Goal: Information Seeking & Learning: Learn about a topic

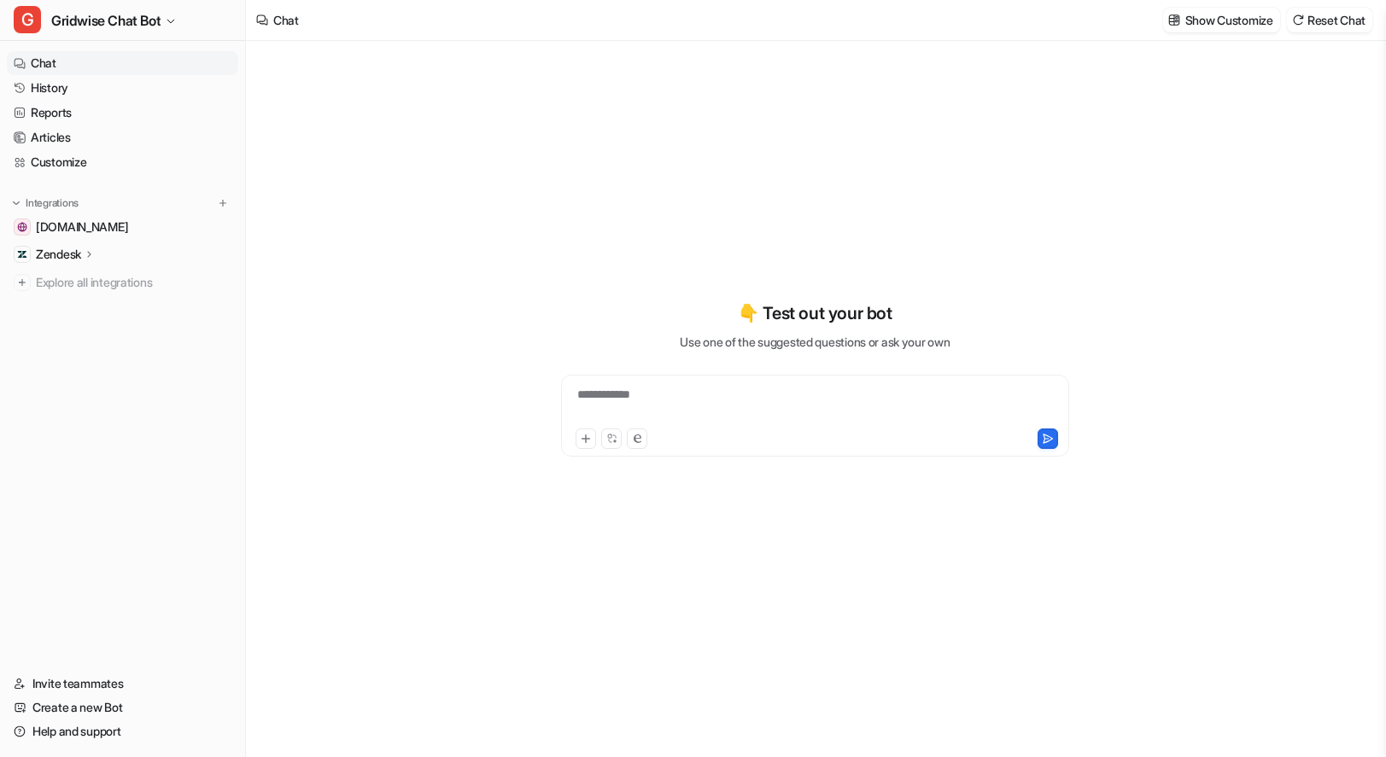
type textarea "**********"
click at [88, 89] on link "History" at bounding box center [122, 88] width 231 height 24
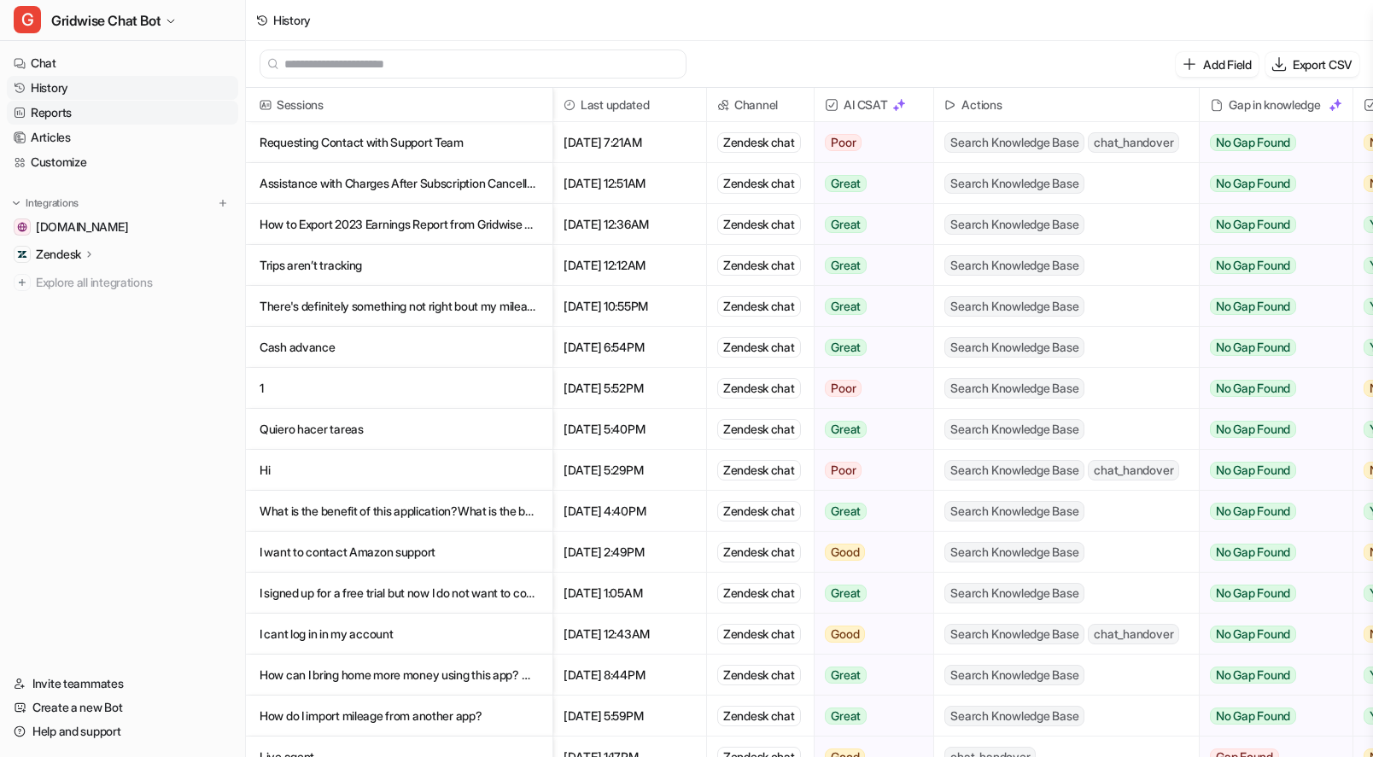
click at [71, 115] on link "Reports" at bounding box center [122, 113] width 231 height 24
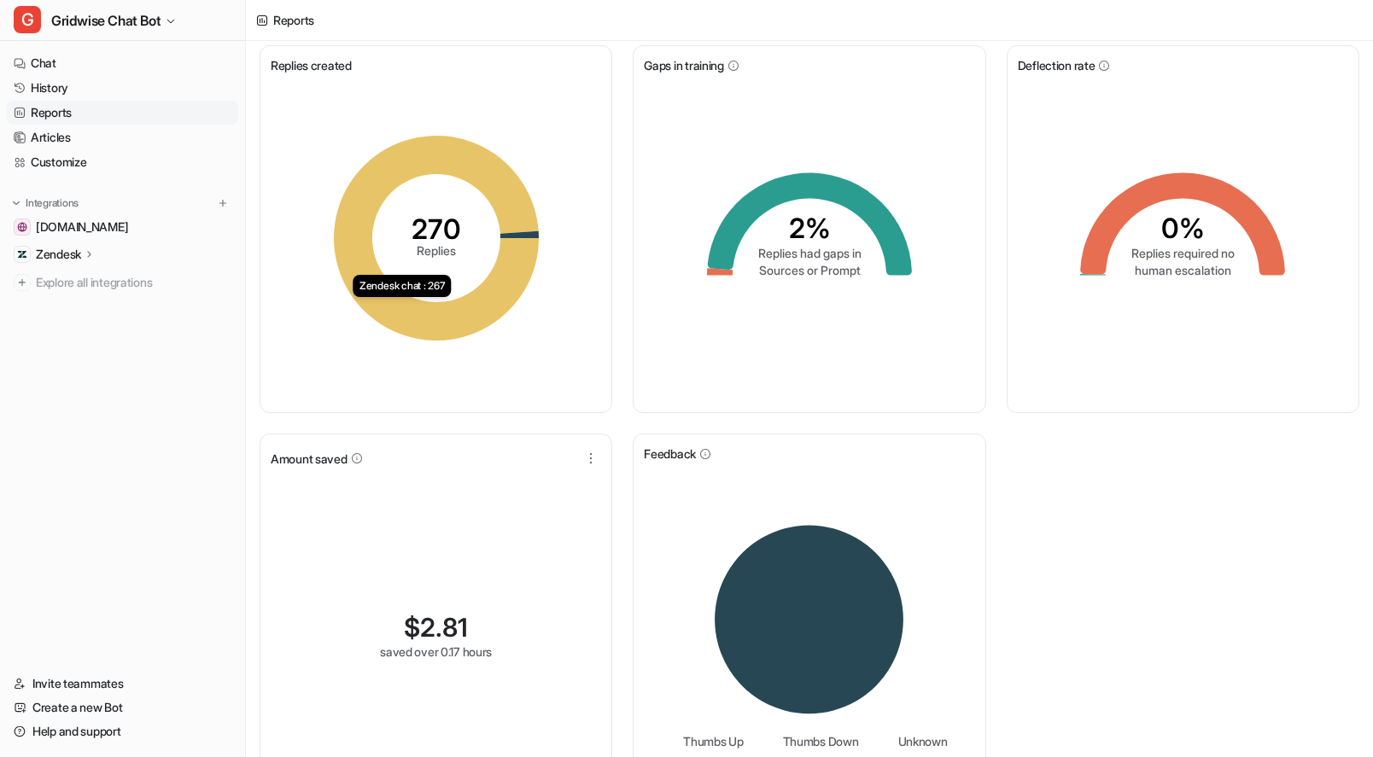
scroll to position [108, 0]
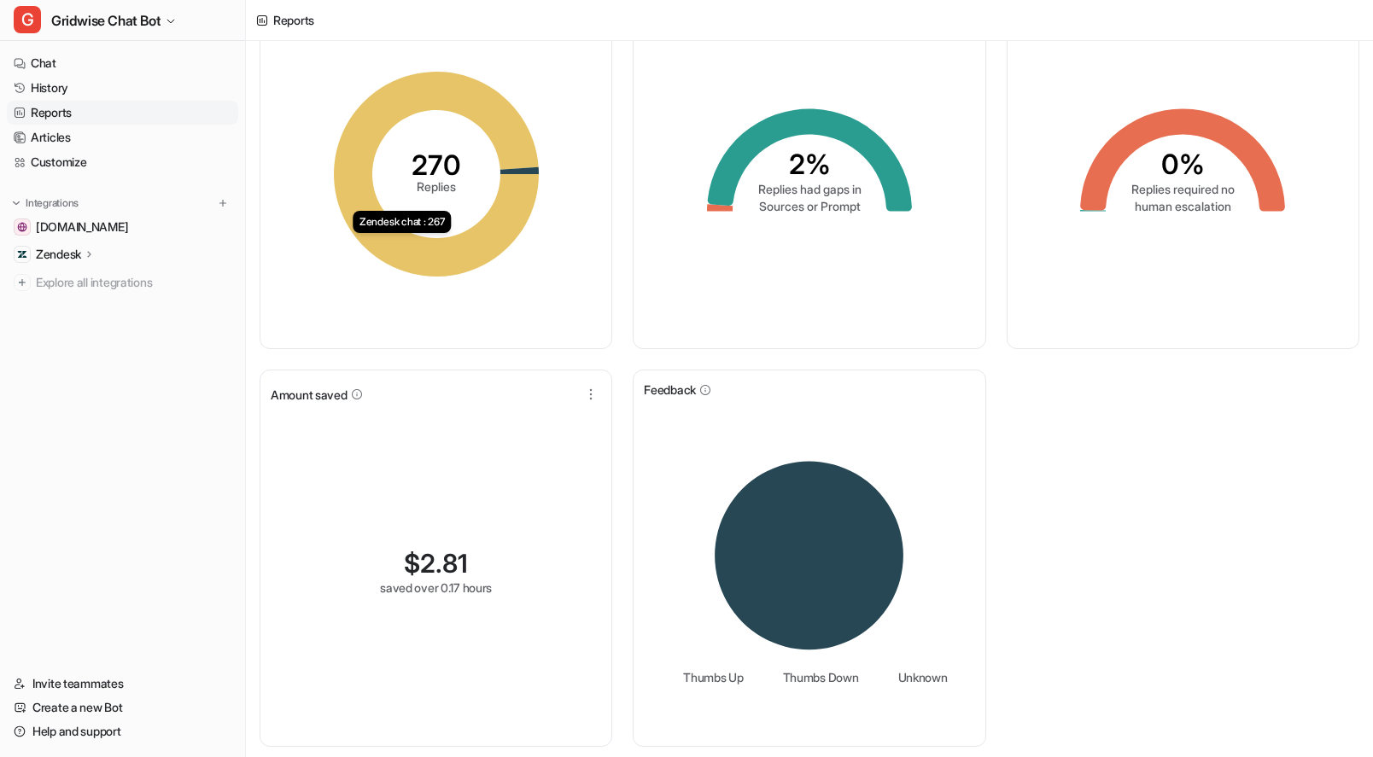
click at [1093, 587] on div "Replies created 270 Replies Zendesk chat : 267 Gaps in training 2% Replies had …" at bounding box center [809, 364] width 1127 height 786
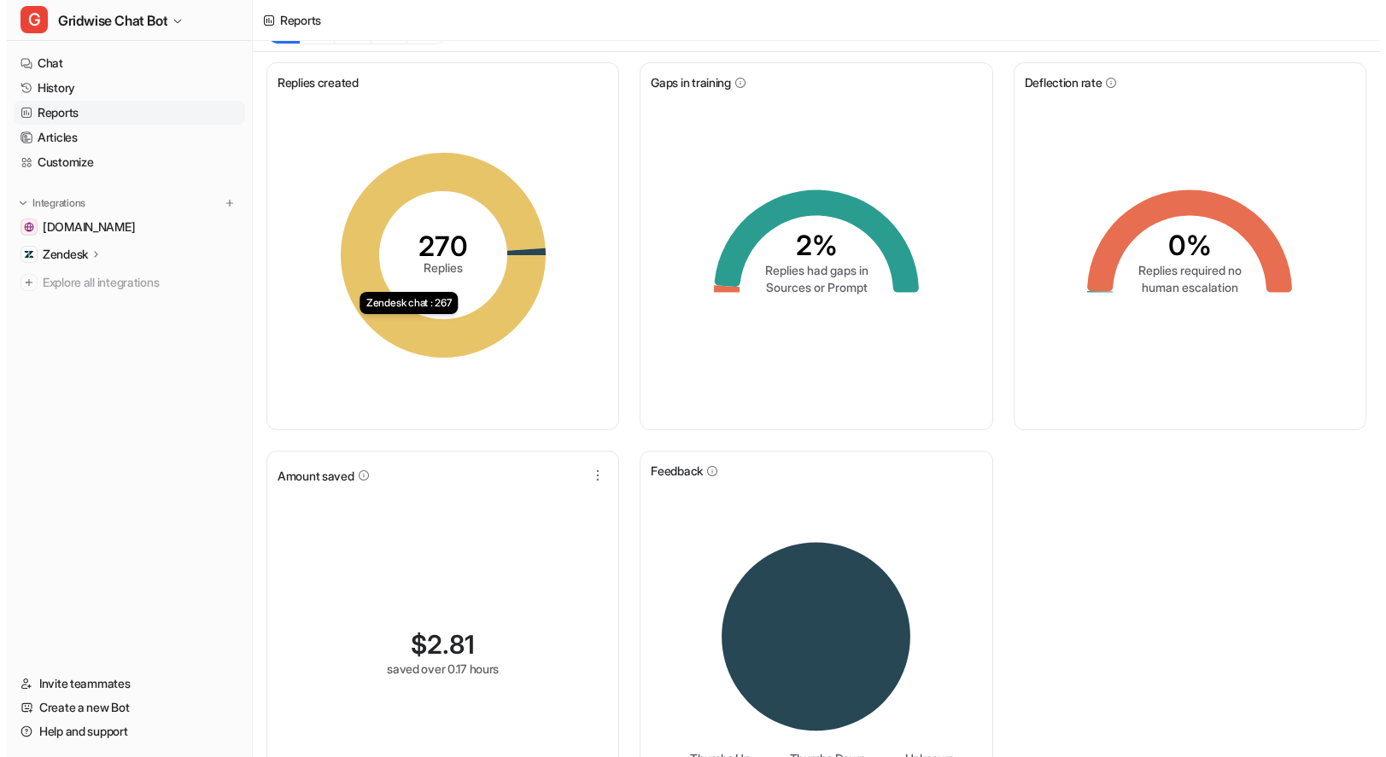
scroll to position [0, 0]
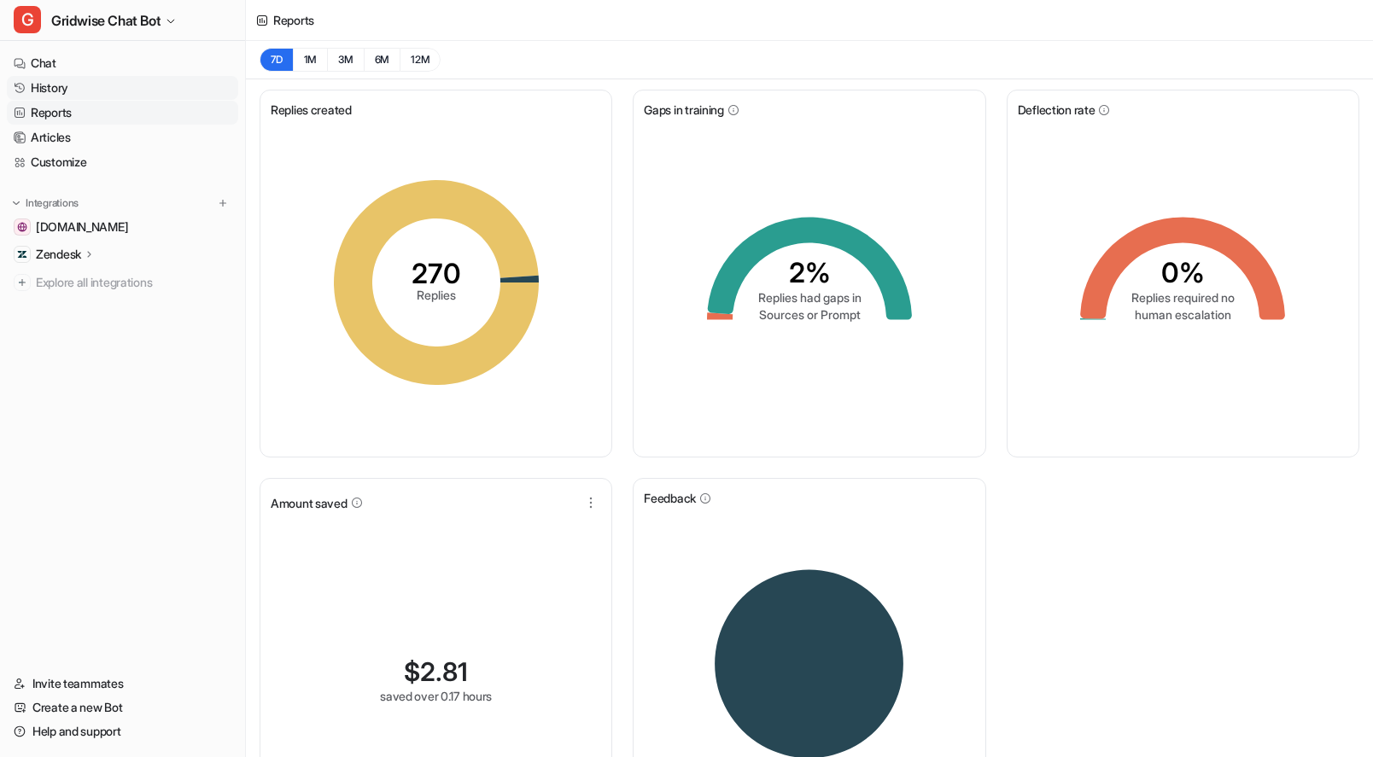
click at [87, 95] on link "History" at bounding box center [122, 88] width 231 height 24
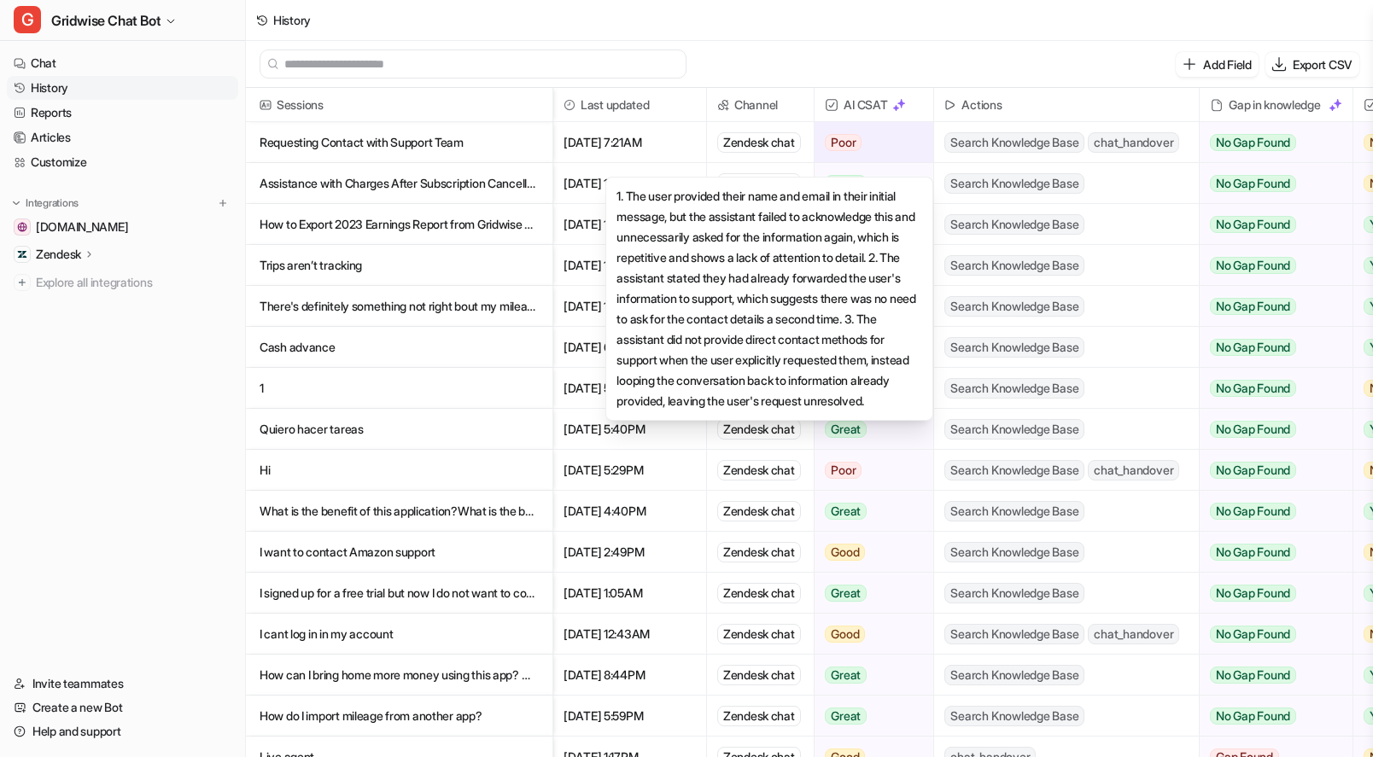
click at [859, 141] on span "Poor" at bounding box center [843, 142] width 37 height 17
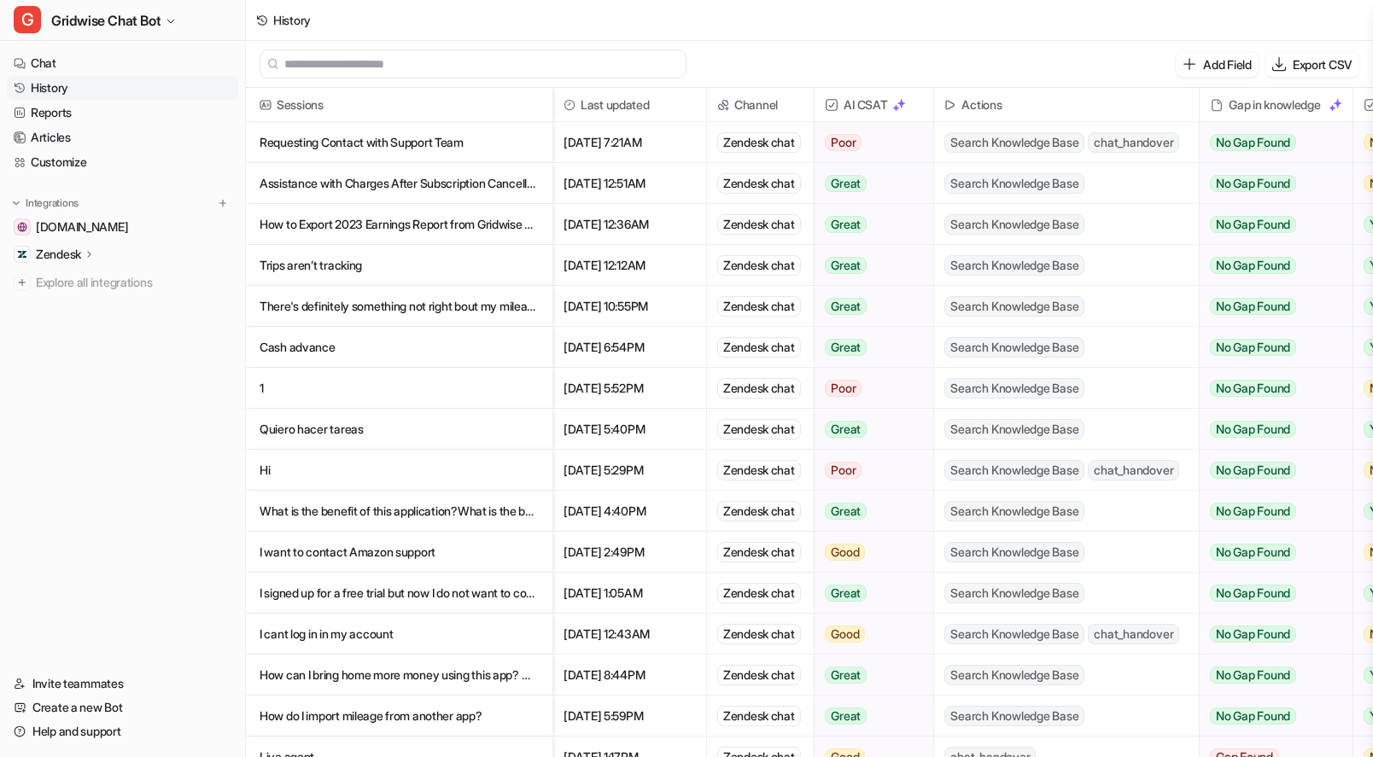
click at [494, 150] on p "Requesting Contact with Support Team" at bounding box center [399, 142] width 279 height 41
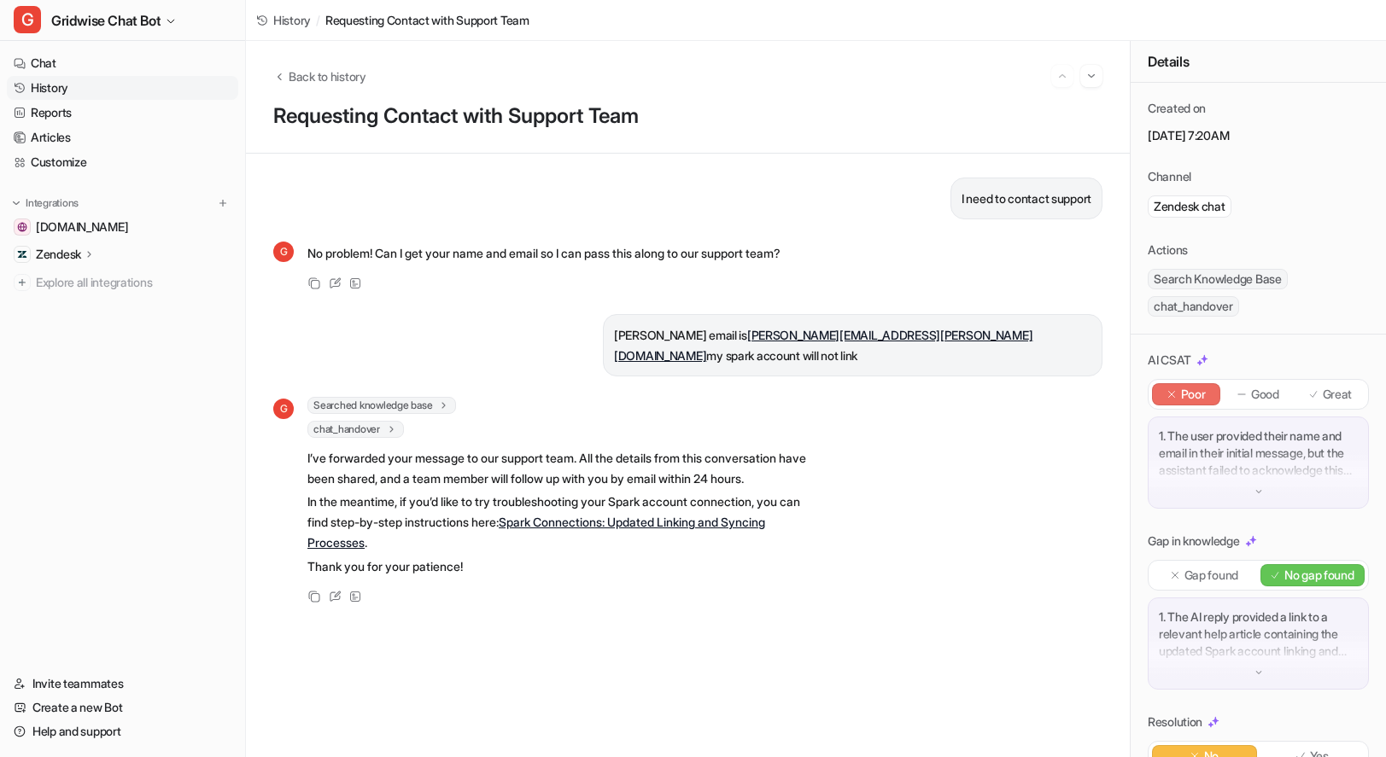
click at [1331, 385] on div "Great" at bounding box center [1330, 394] width 68 height 22
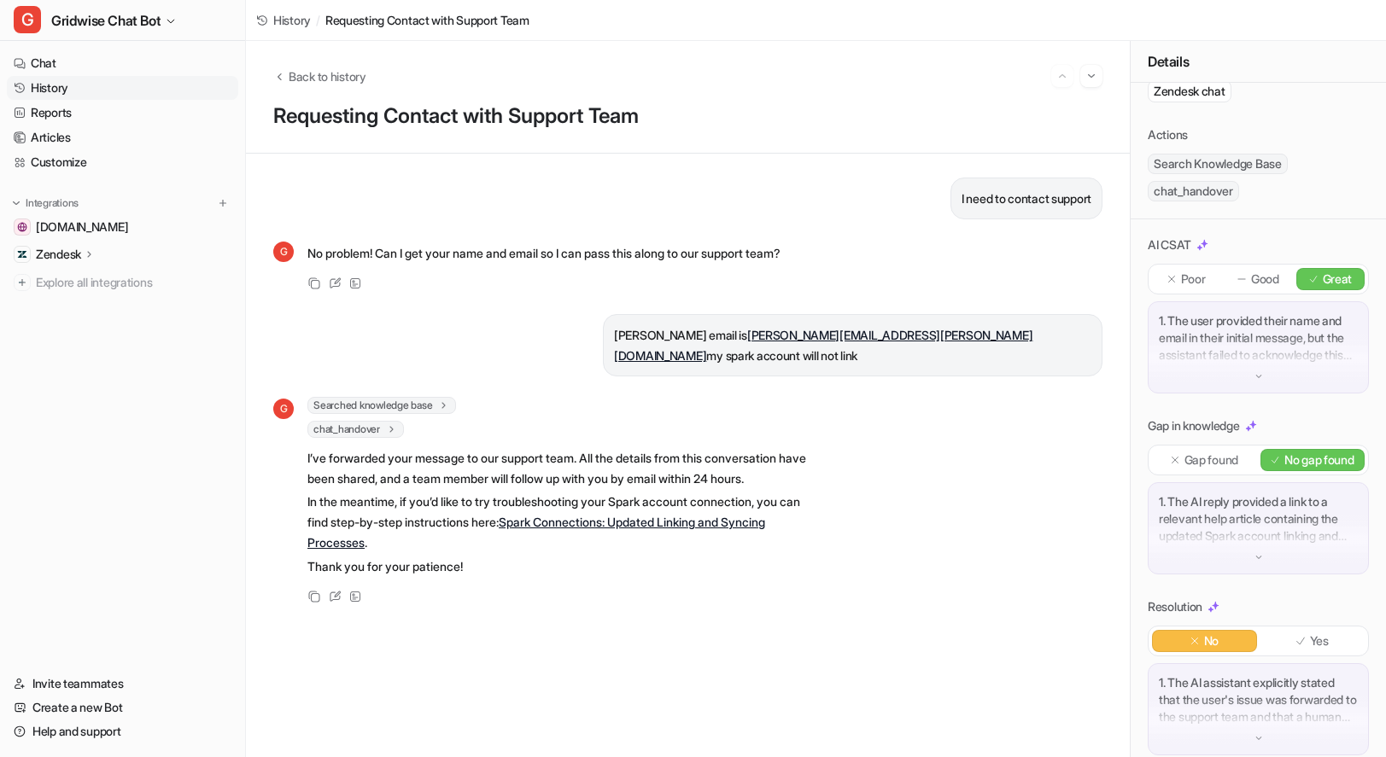
scroll to position [149, 0]
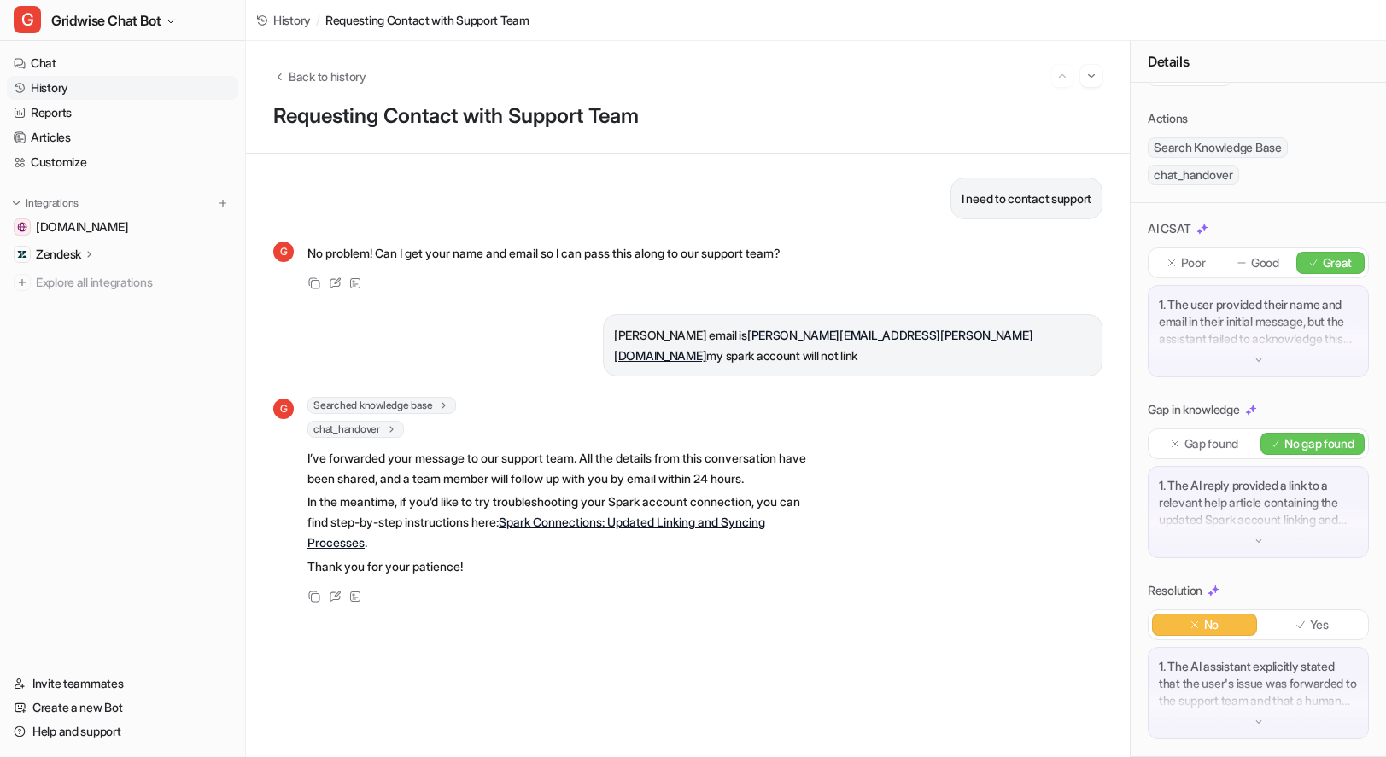
click at [1283, 327] on p "1. The user provided their name and email in their initial message, but the ass…" at bounding box center [1257, 321] width 199 height 51
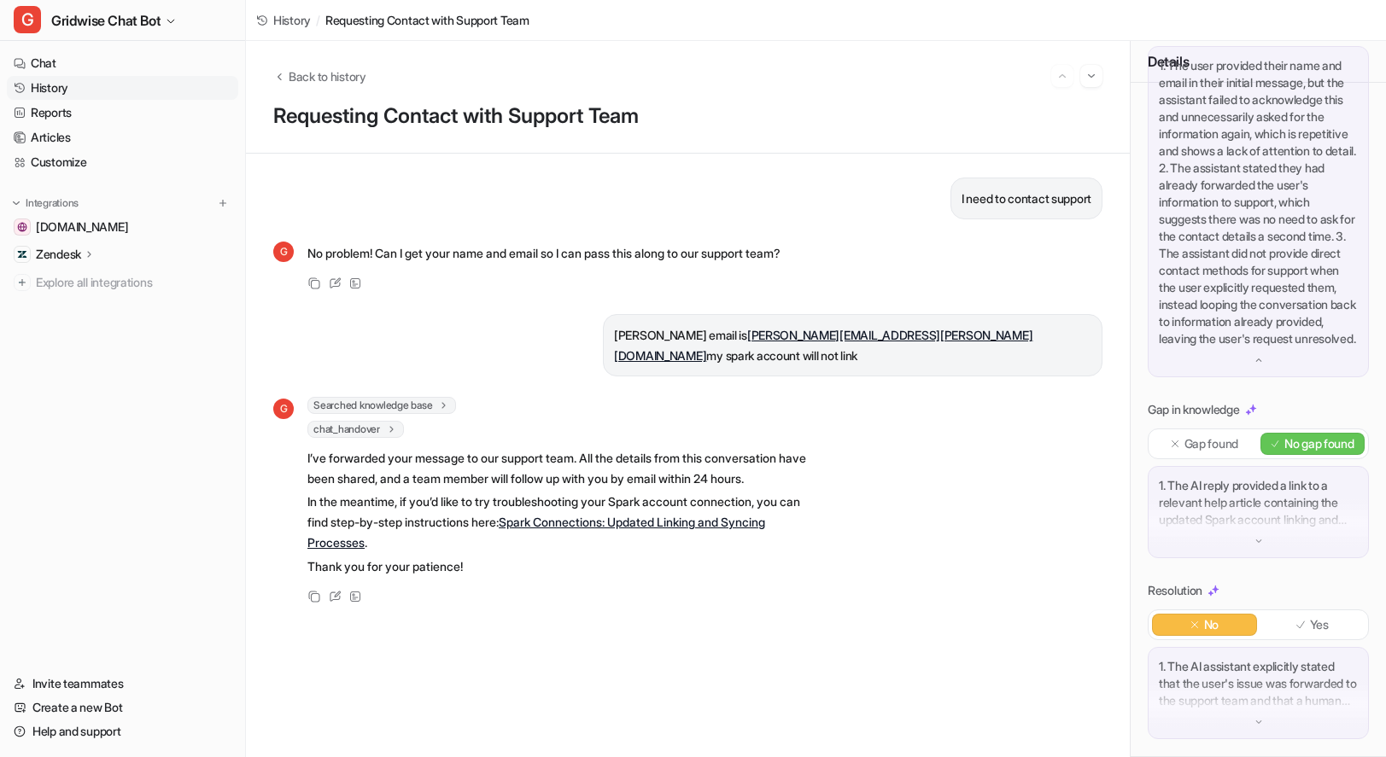
scroll to position [0, 0]
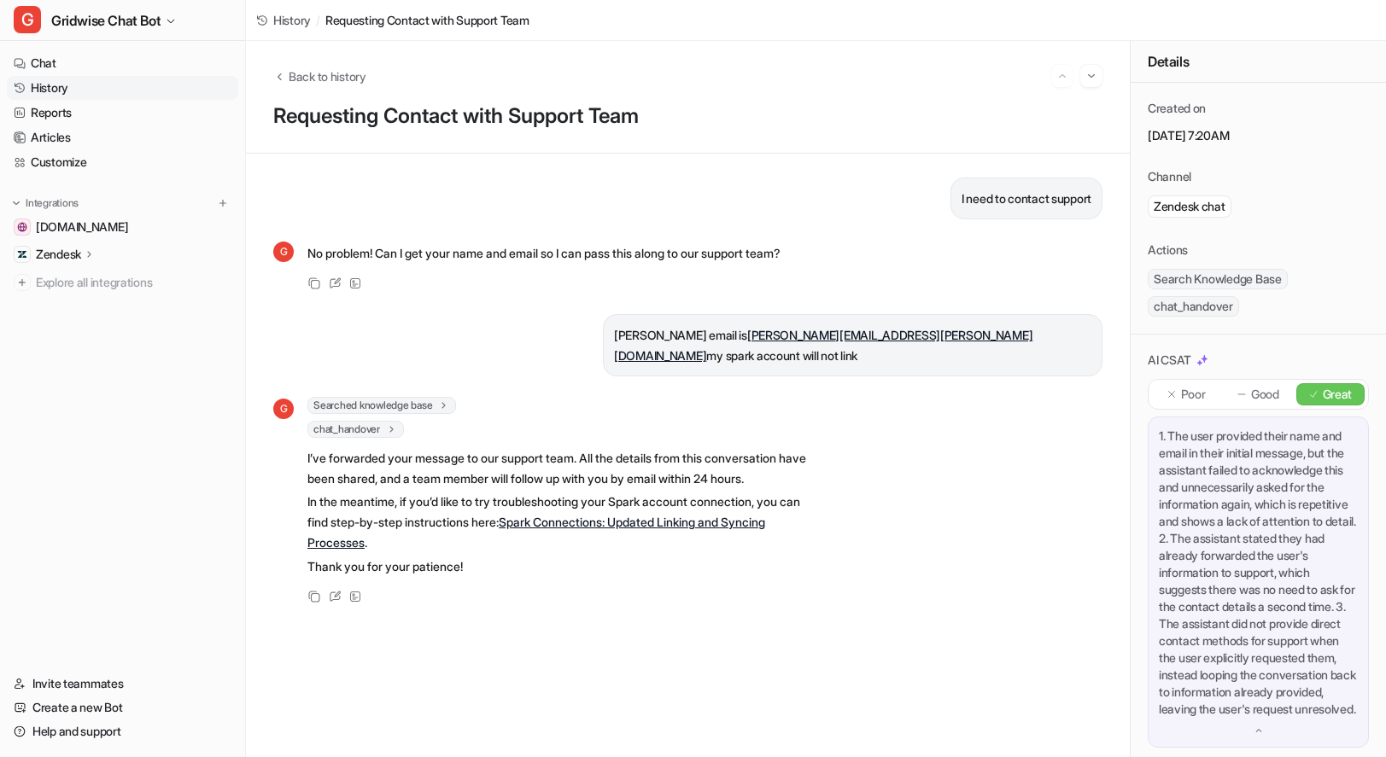
click at [679, 458] on p "I’ve forwarded your message to our support team. All the details from this conv…" at bounding box center [556, 468] width 499 height 41
drag, startPoint x: 573, startPoint y: 454, endPoint x: 818, endPoint y: 467, distance: 245.3
click at [818, 467] on div "G Searched knowledge base search_queries : [ "Spark account will not link", "Un…" at bounding box center [687, 502] width 829 height 210
click at [819, 467] on div "G Searched knowledge base search_queries : [ "Spark account will not link", "Un…" at bounding box center [687, 502] width 829 height 210
click at [337, 74] on span "Back to history" at bounding box center [328, 76] width 78 height 18
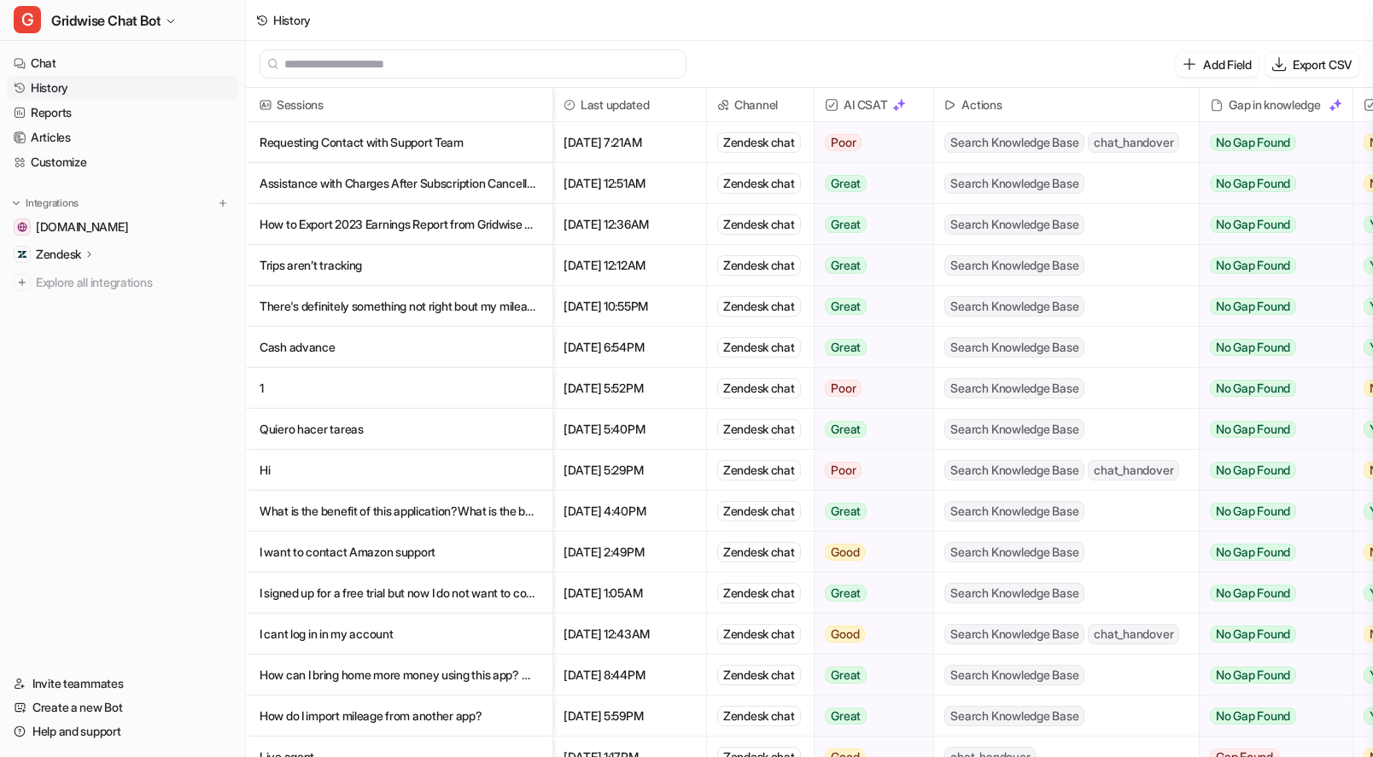
click at [413, 173] on p "Assistance with Charges After Subscription Cancellation" at bounding box center [399, 183] width 279 height 41
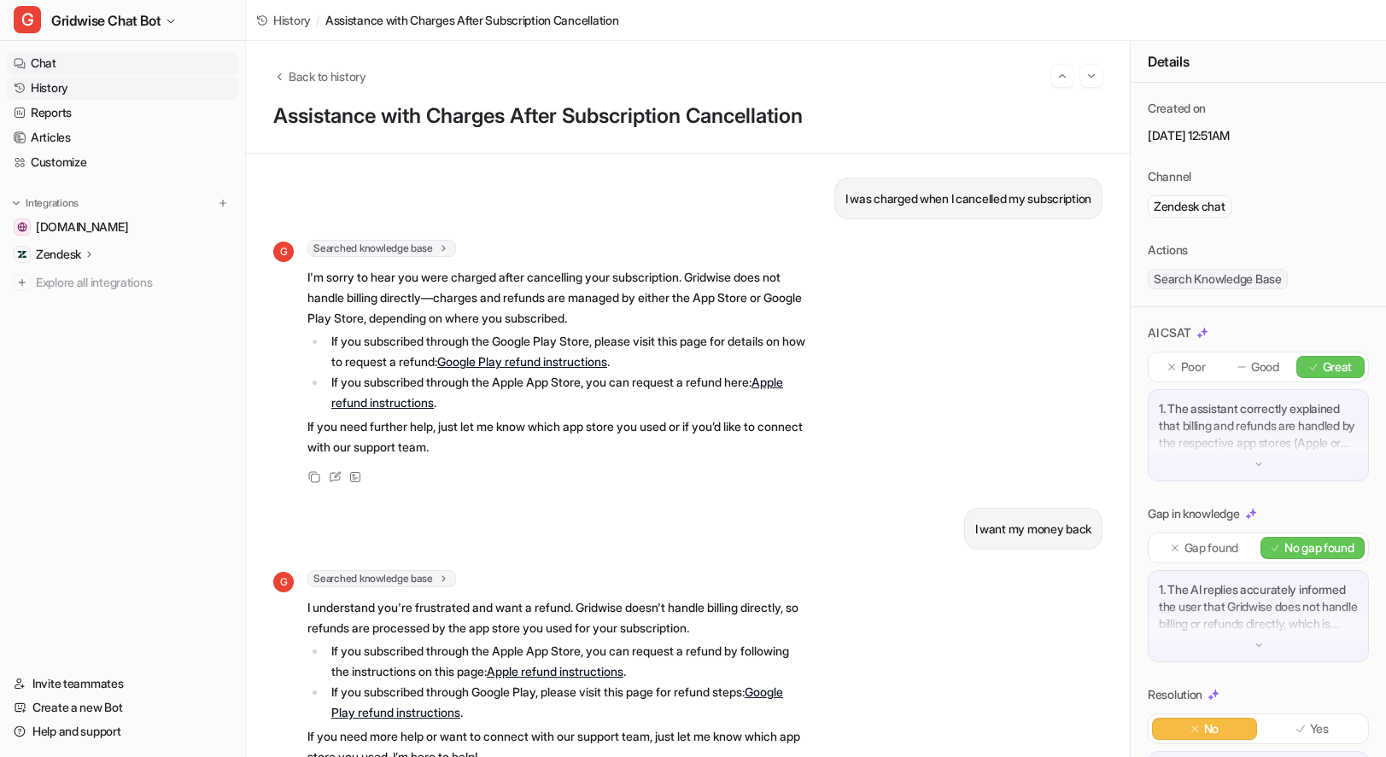
click at [79, 63] on link "Chat" at bounding box center [122, 63] width 231 height 24
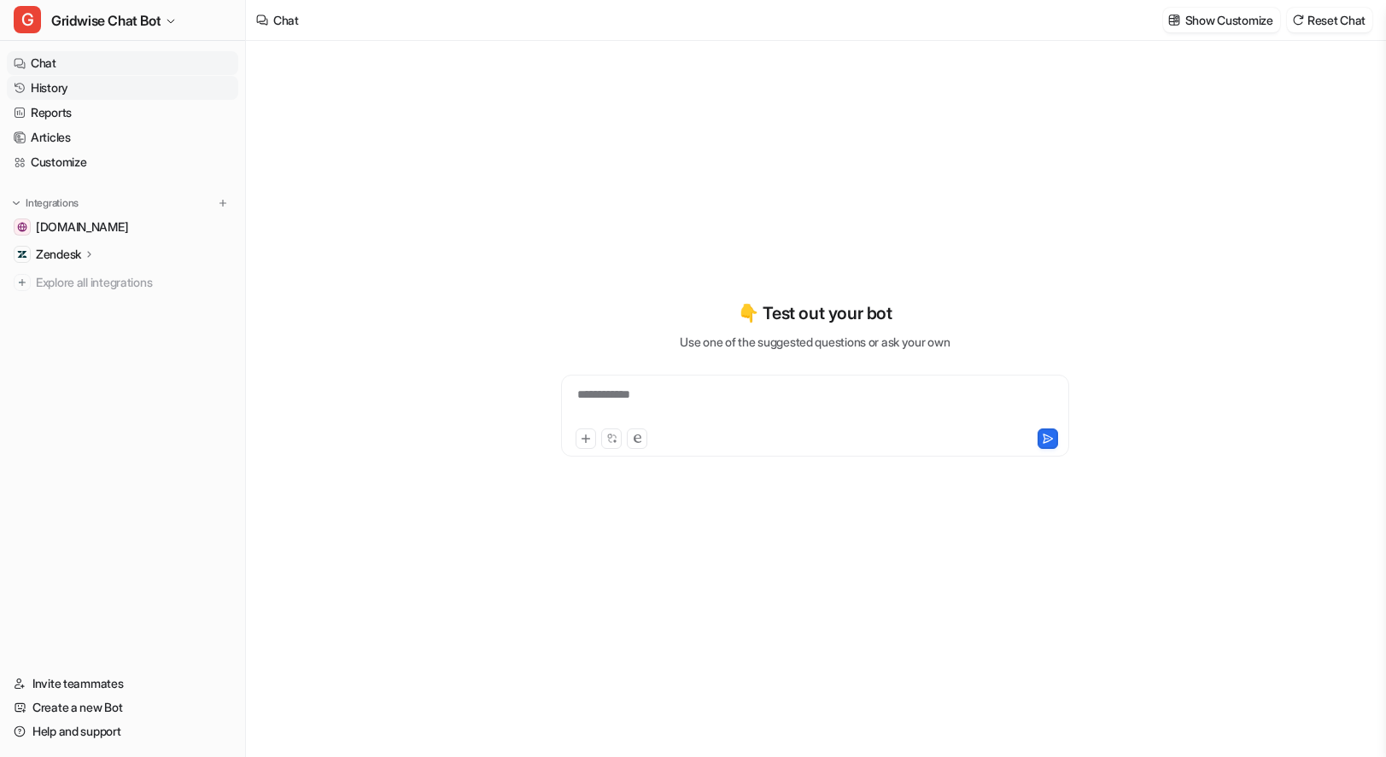
click at [66, 90] on link "History" at bounding box center [122, 88] width 231 height 24
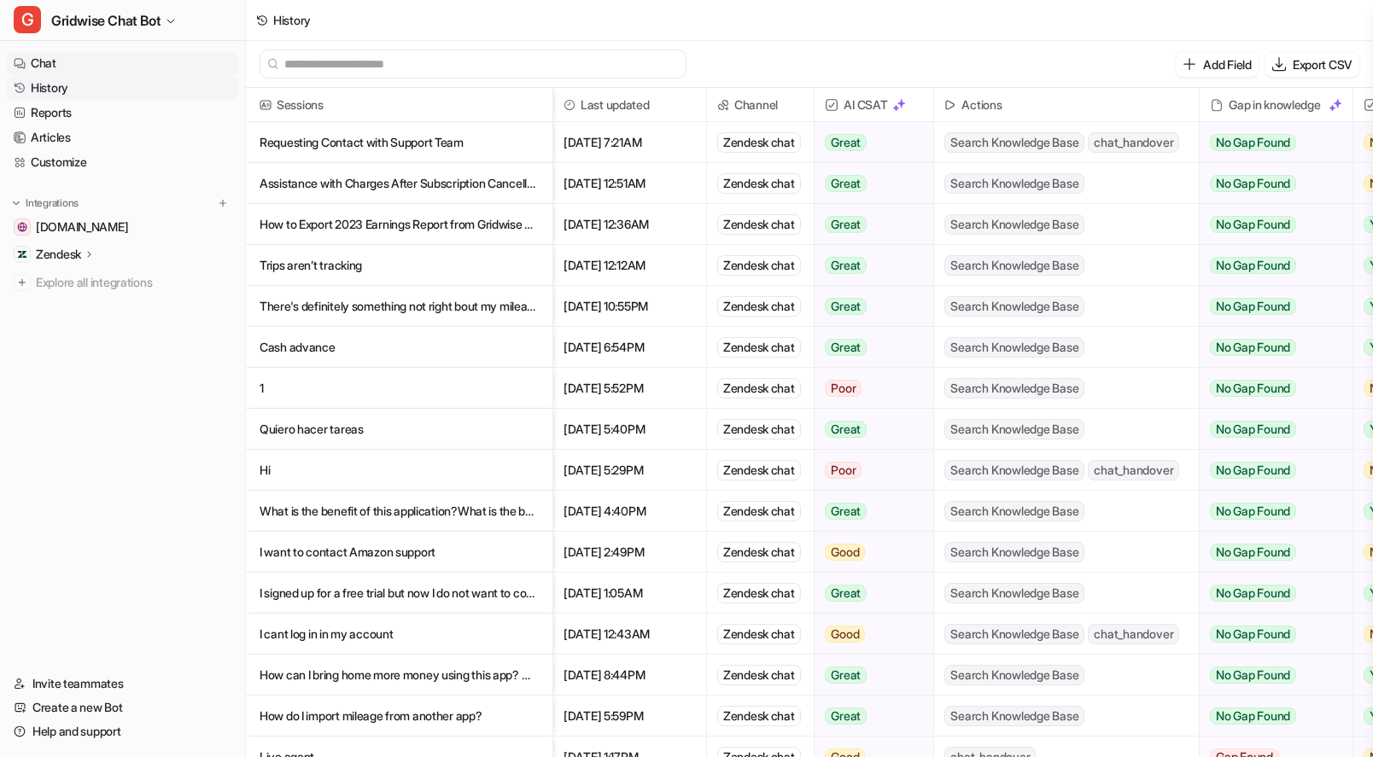
click at [61, 69] on link "Chat" at bounding box center [122, 63] width 231 height 24
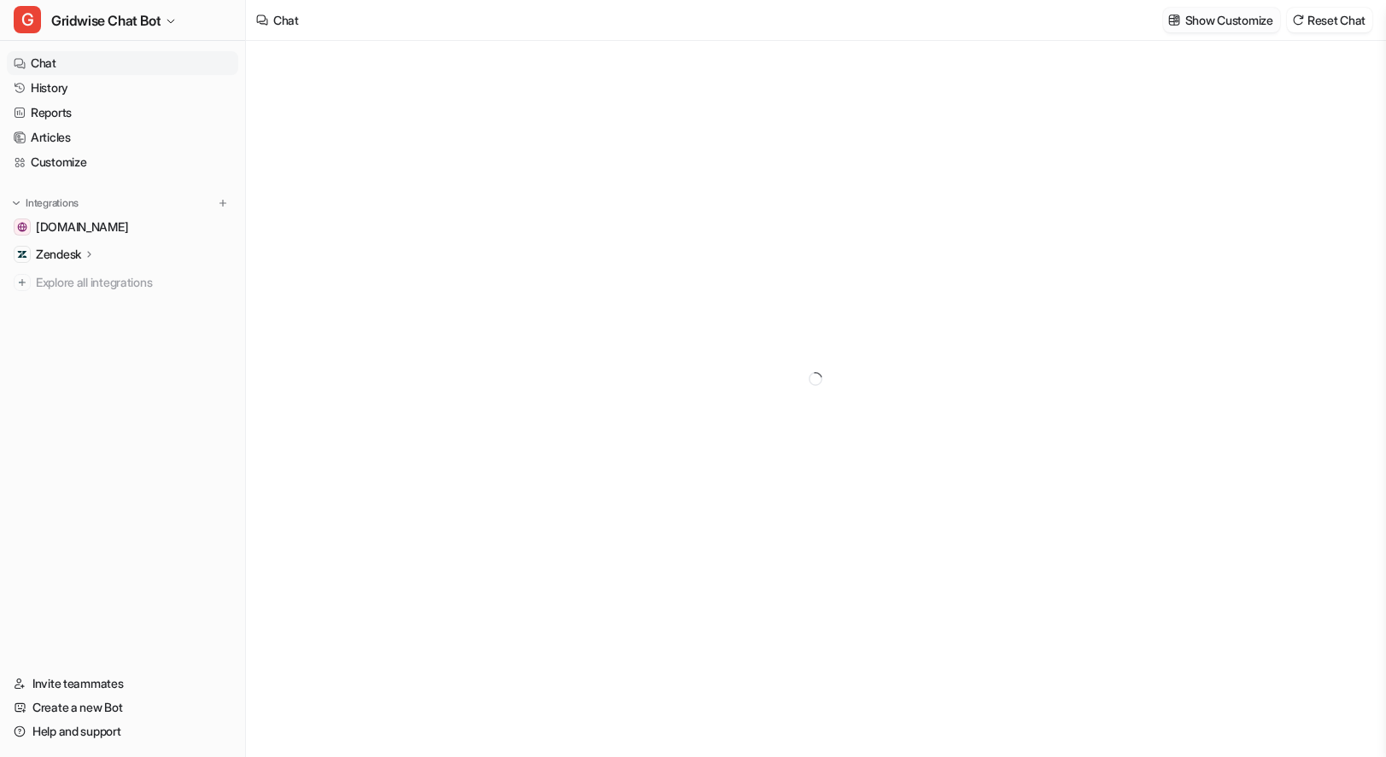
click at [1228, 20] on p "Show Customize" at bounding box center [1229, 20] width 88 height 18
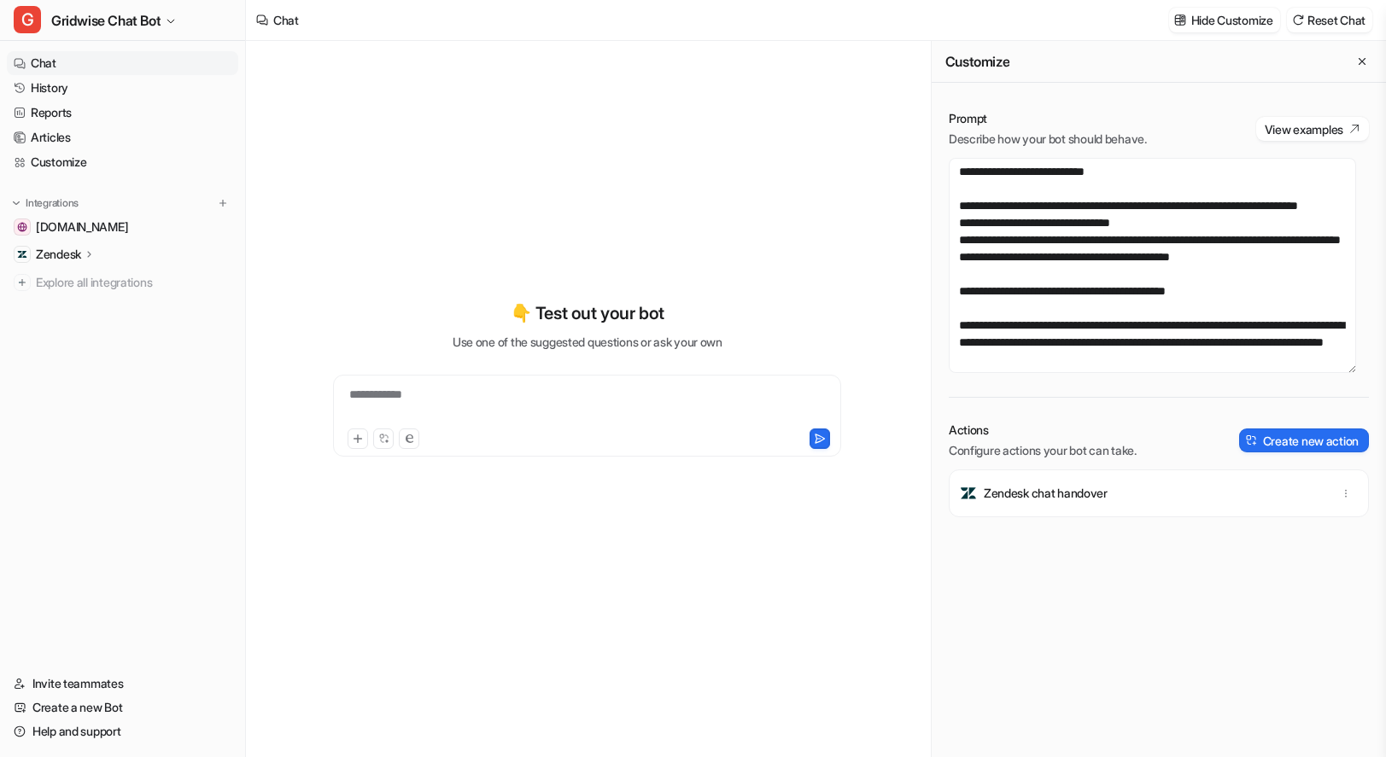
scroll to position [666, 0]
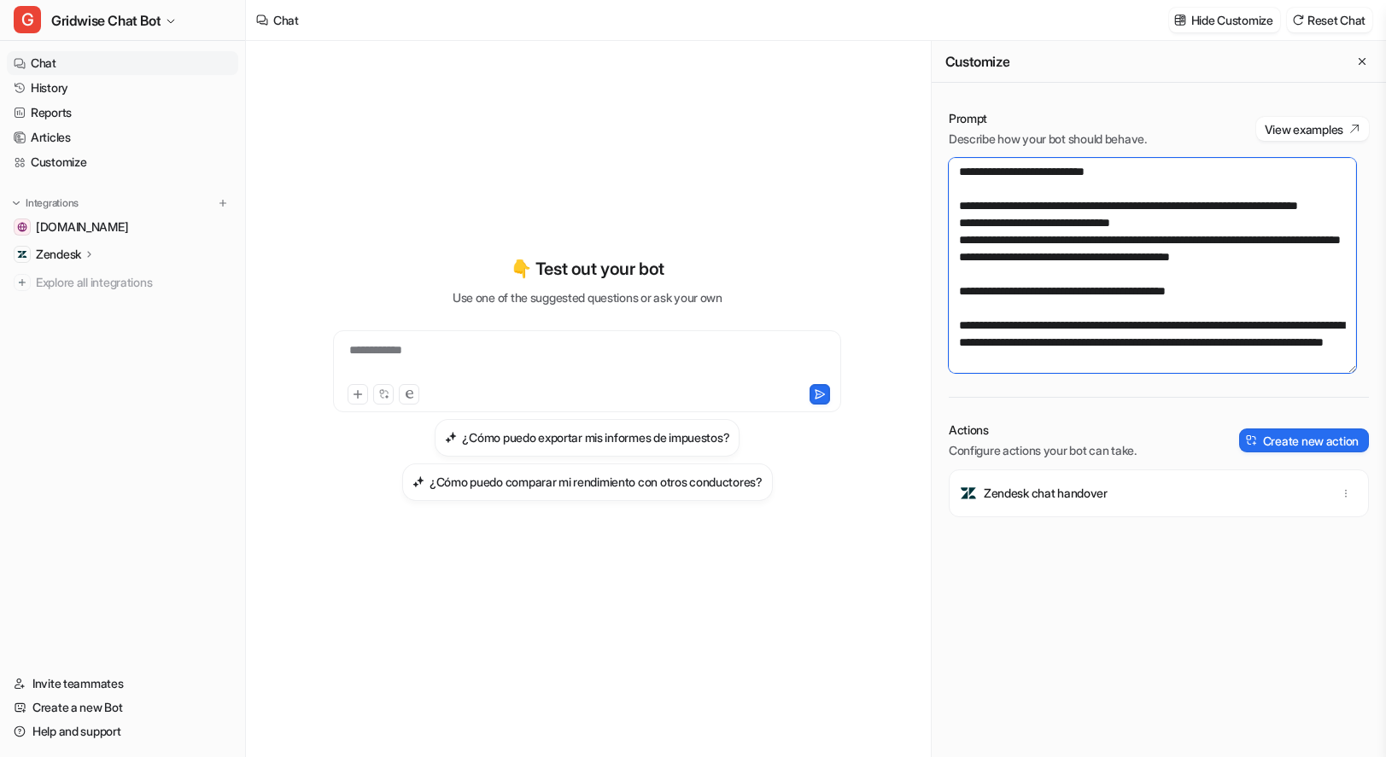
click at [1199, 312] on textarea at bounding box center [1151, 265] width 407 height 215
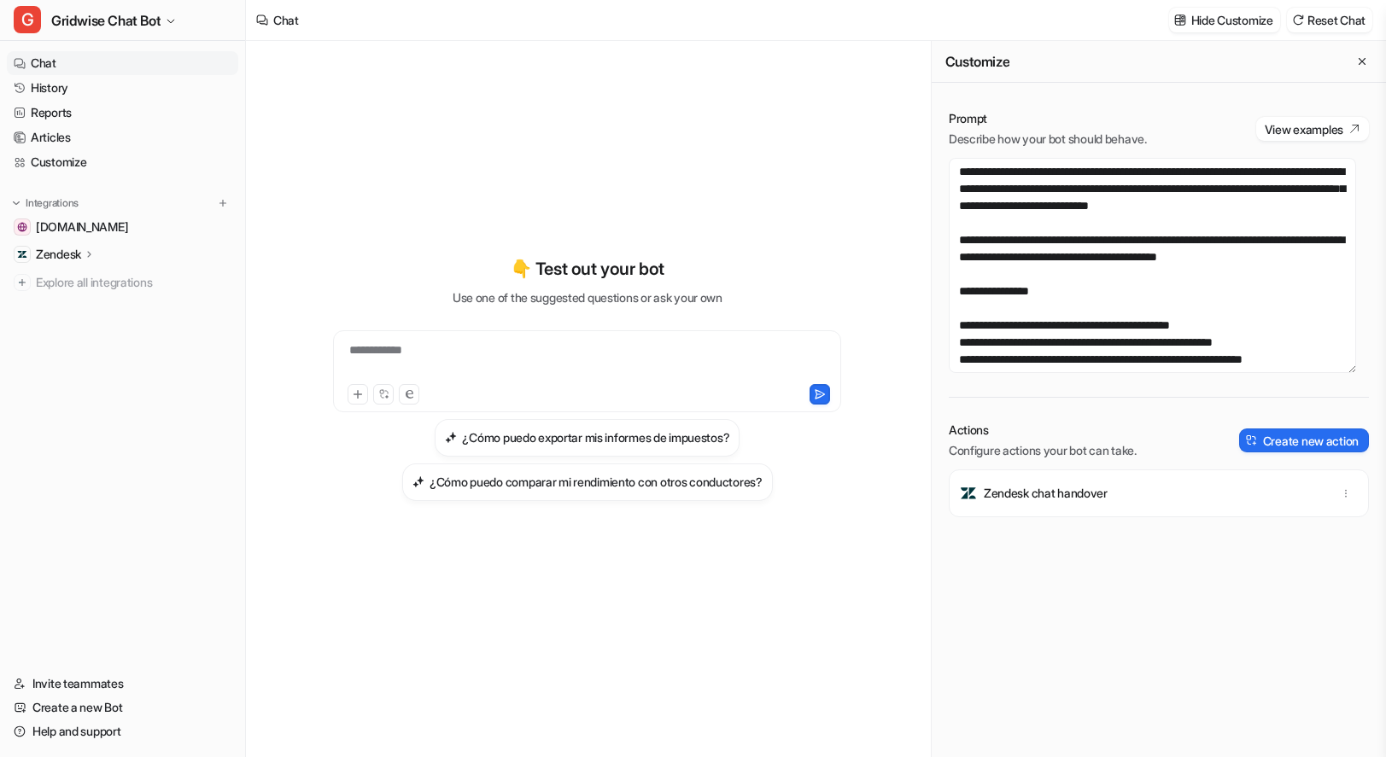
click at [507, 166] on div "**********" at bounding box center [587, 379] width 628 height 530
click at [73, 28] on span "Gridwise Chat Bot" at bounding box center [105, 21] width 109 height 24
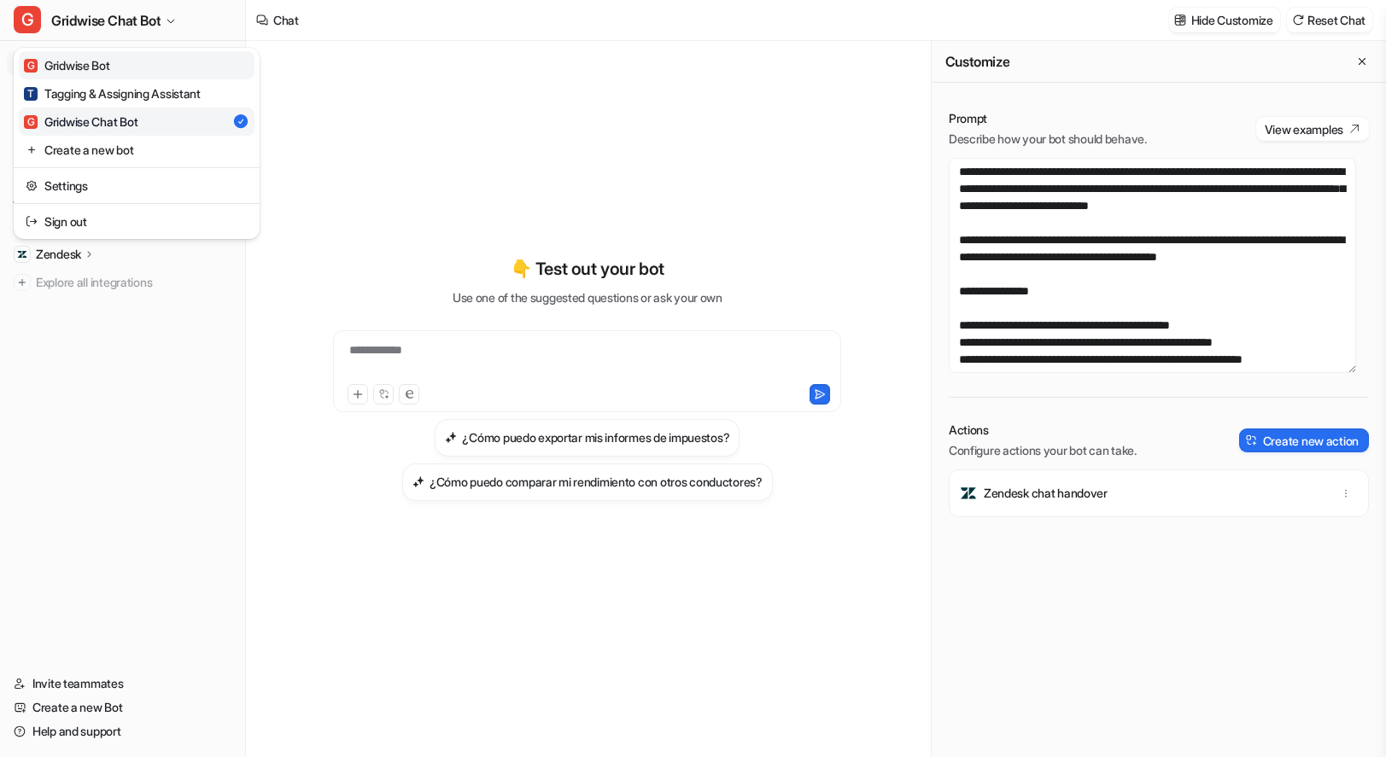
click at [115, 73] on link "G Gridwise Bot" at bounding box center [137, 65] width 236 height 28
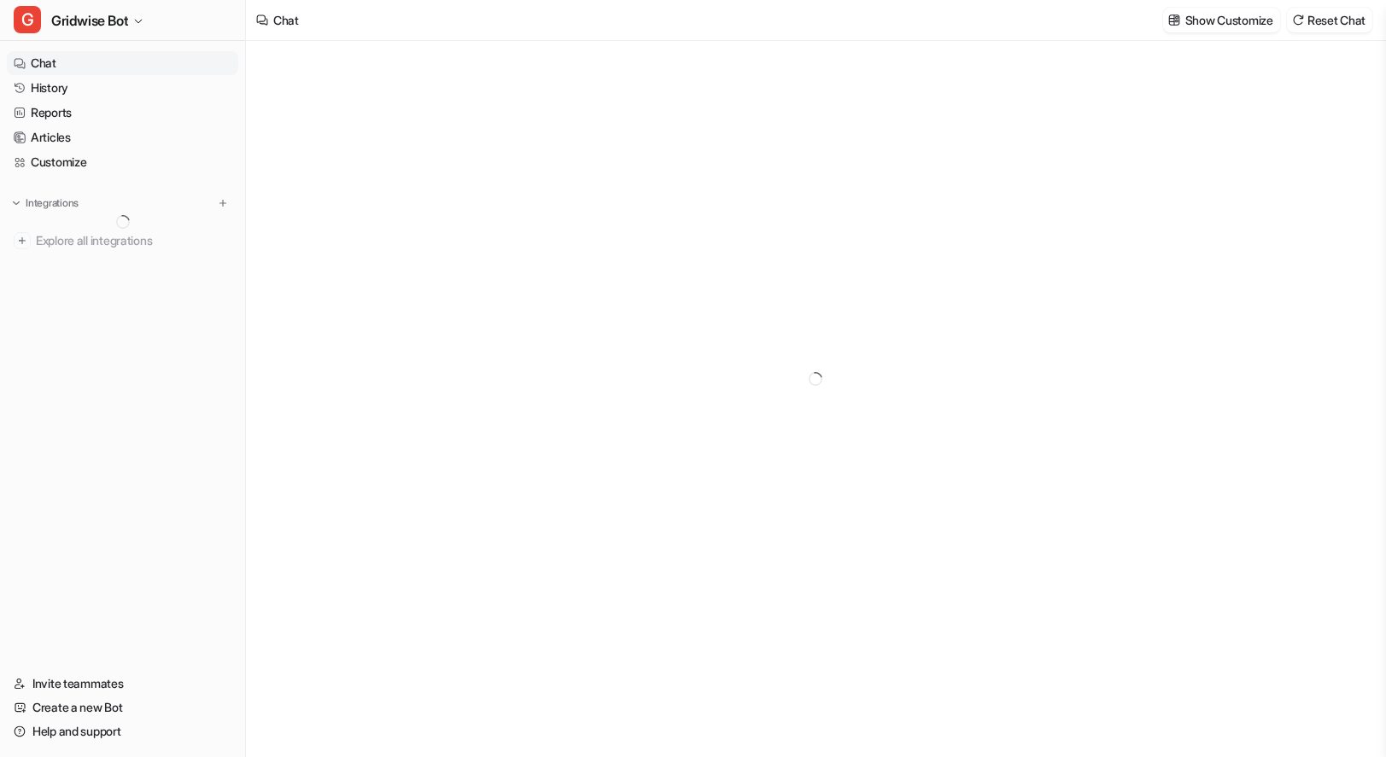
type textarea "**********"
click at [76, 91] on link "History" at bounding box center [122, 88] width 231 height 24
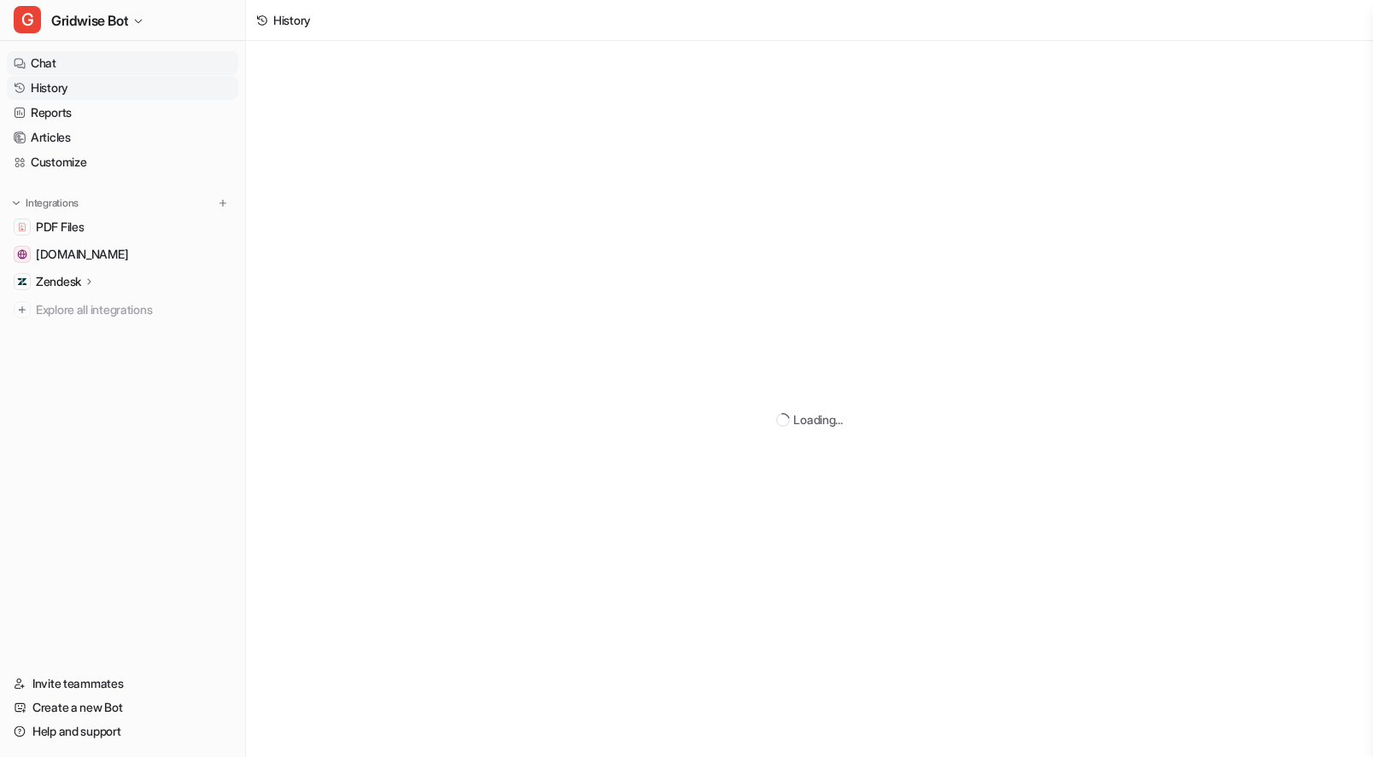
click at [32, 61] on link "Chat" at bounding box center [122, 63] width 231 height 24
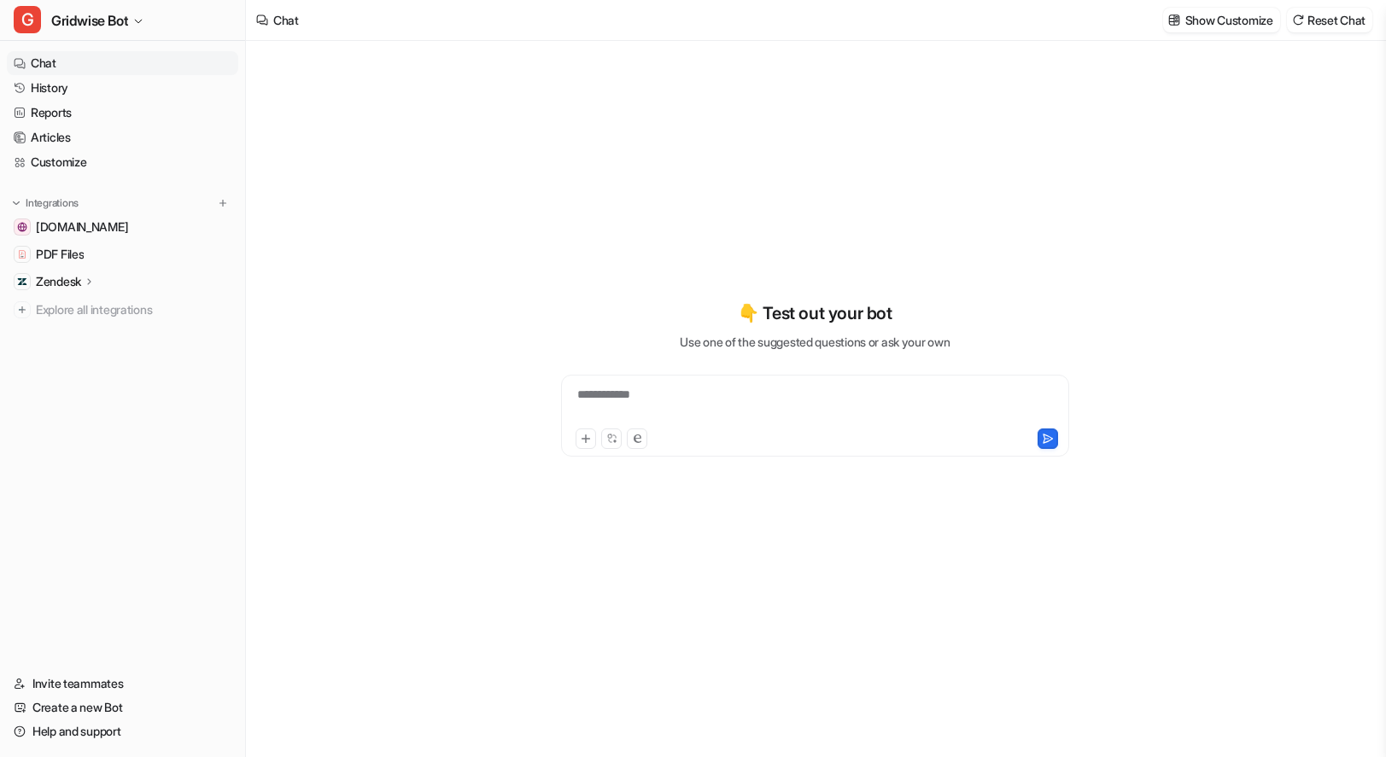
click at [1237, 35] on div "Show Customize Reset Chat" at bounding box center [1267, 20] width 223 height 38
click at [1236, 26] on p "Show Customize" at bounding box center [1229, 20] width 88 height 18
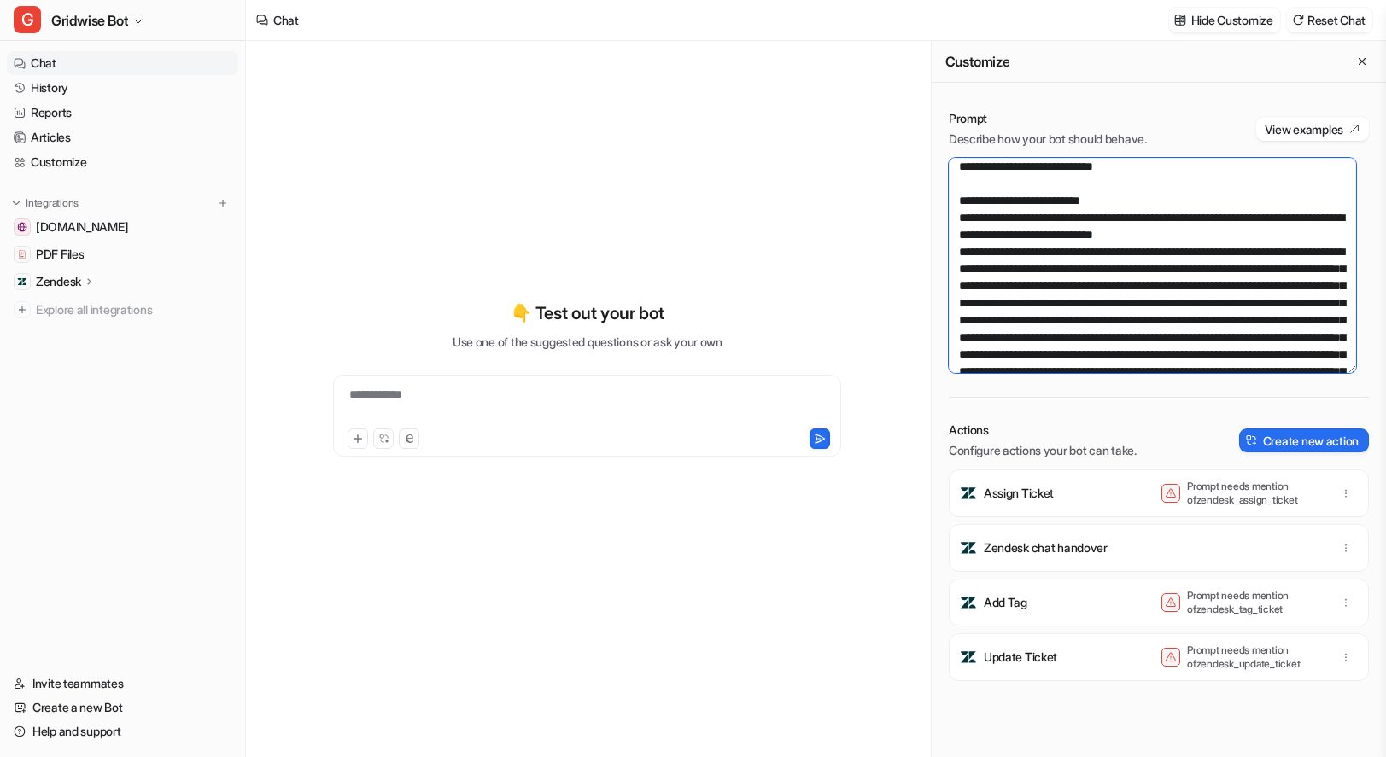
click at [1262, 319] on textarea at bounding box center [1151, 265] width 407 height 215
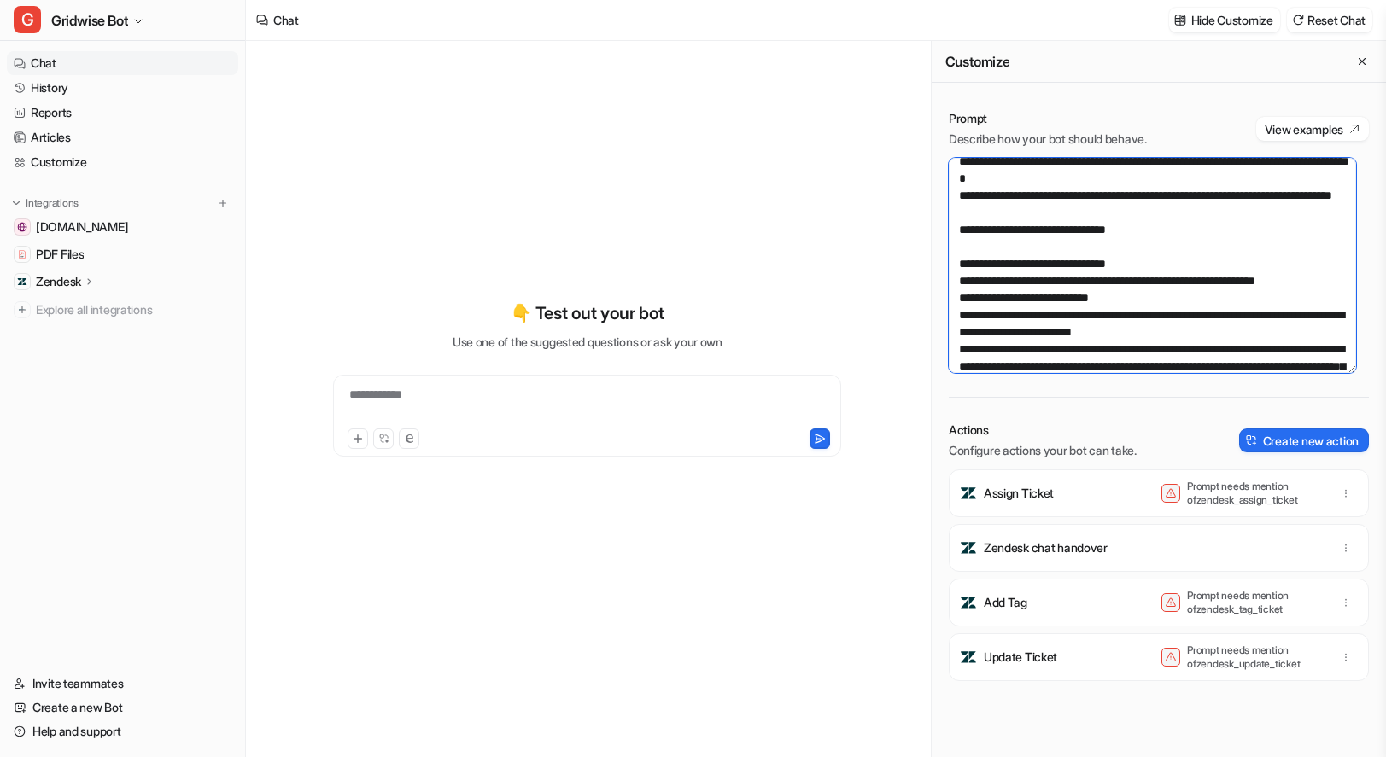
click at [1240, 333] on textarea at bounding box center [1151, 265] width 407 height 215
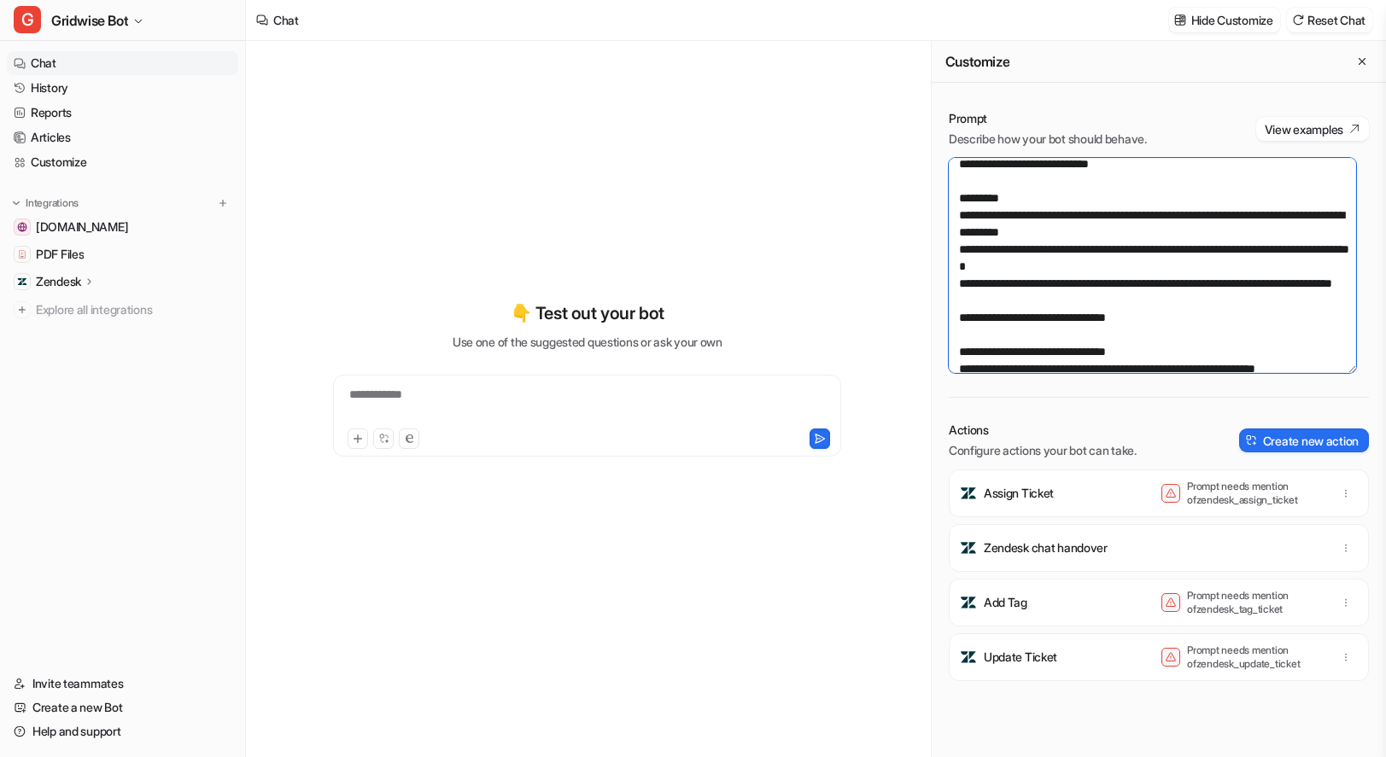
scroll to position [372, 0]
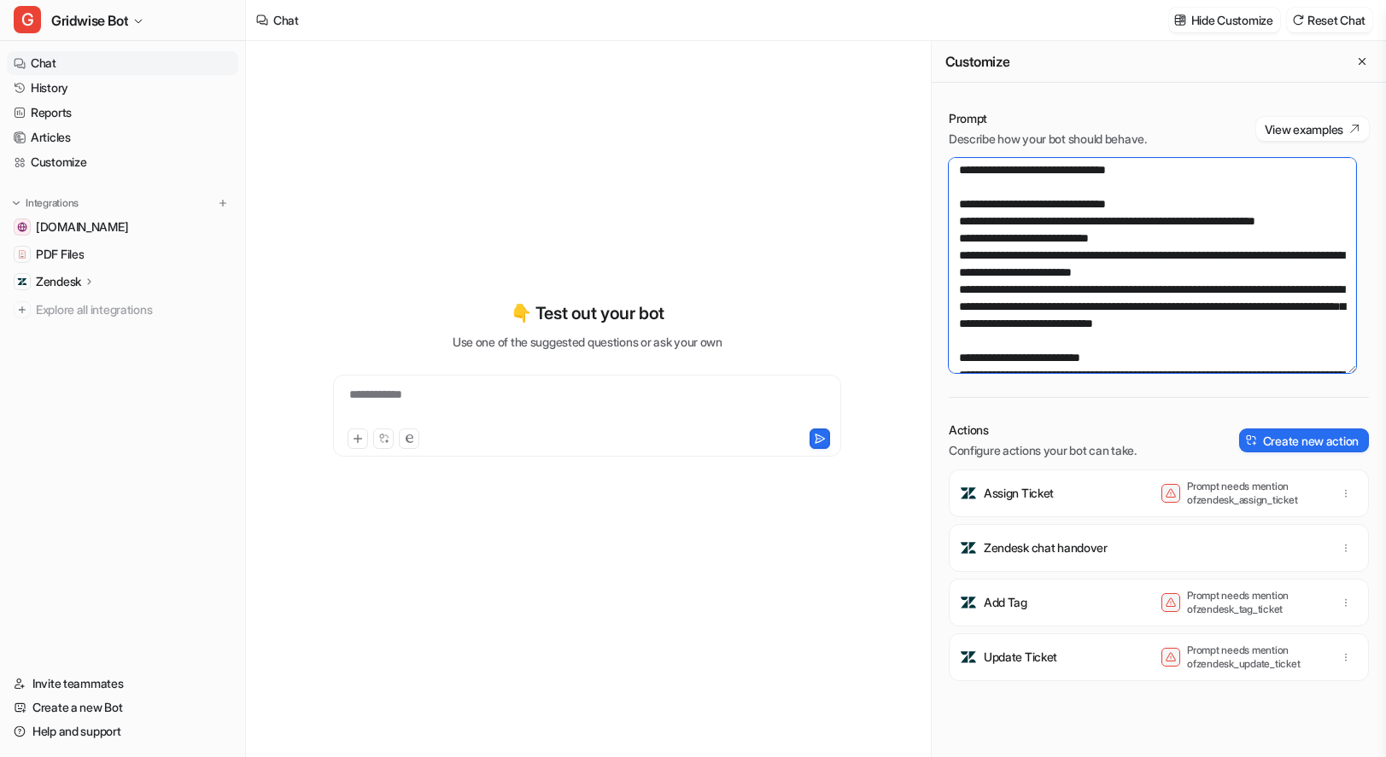
click at [1281, 319] on textarea at bounding box center [1151, 265] width 407 height 215
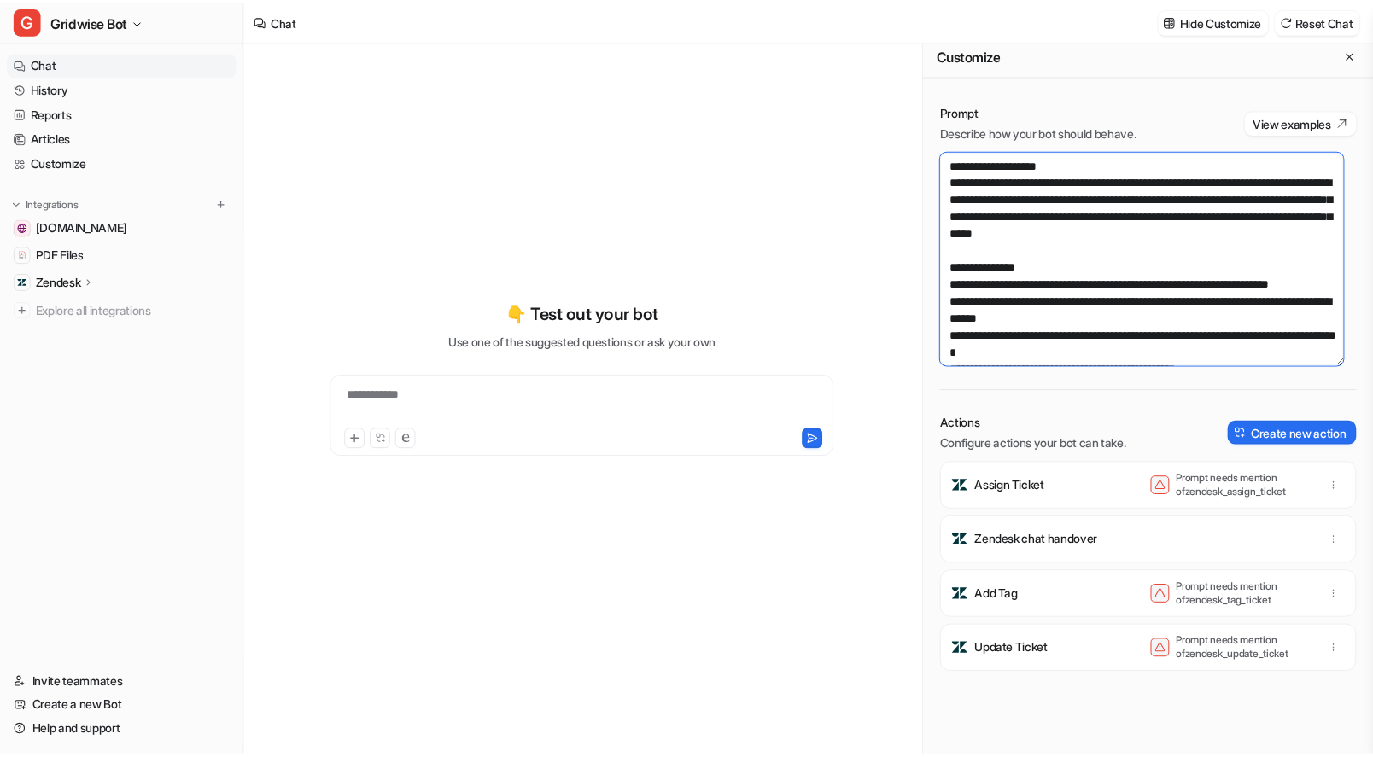
scroll to position [0, 0]
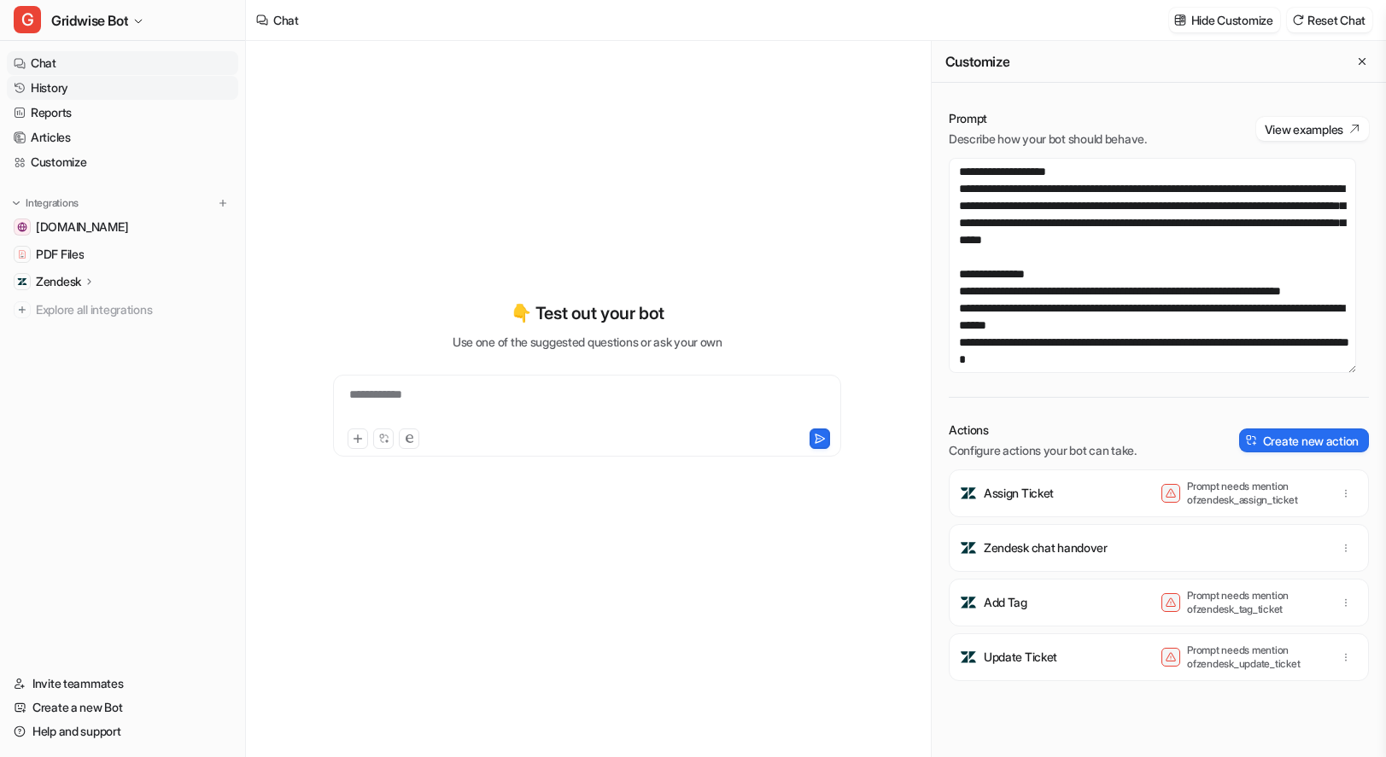
click at [63, 89] on link "History" at bounding box center [122, 88] width 231 height 24
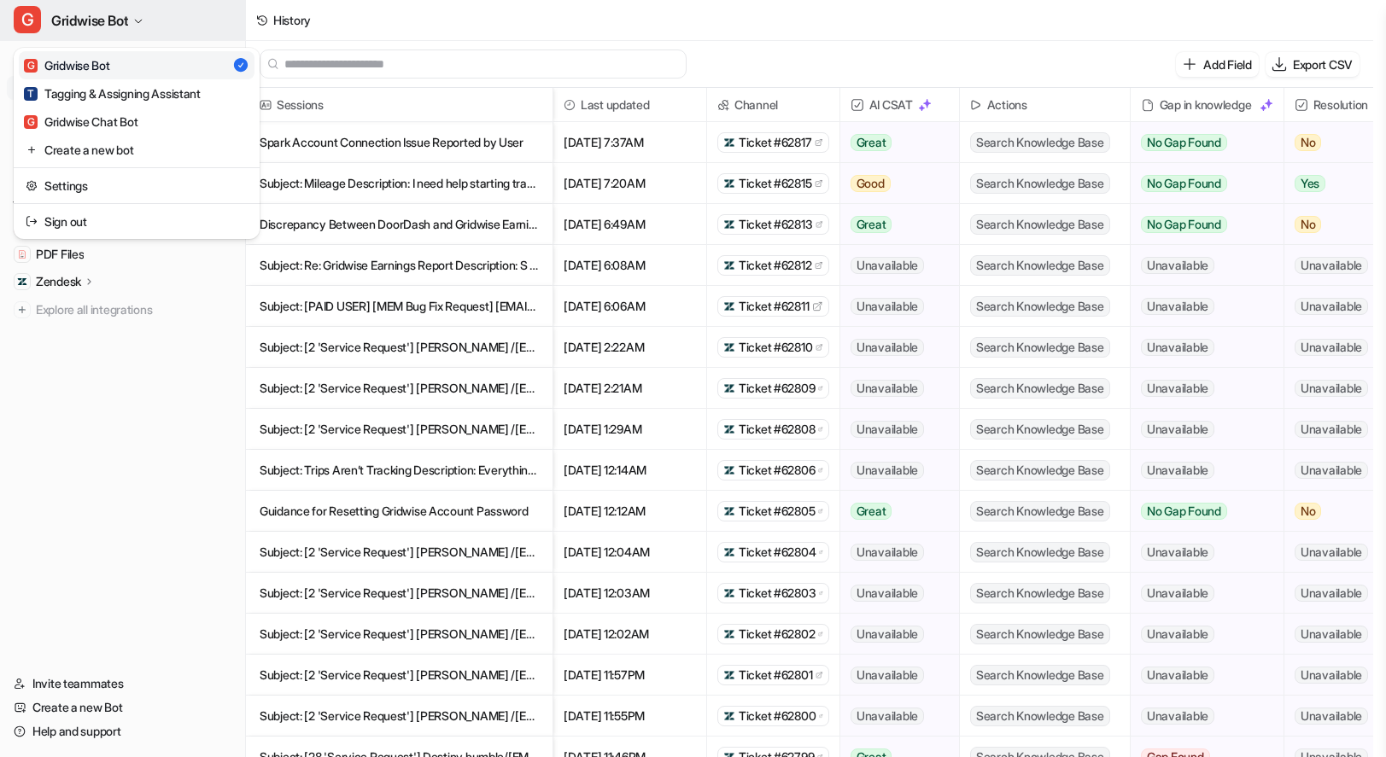
click at [139, 24] on icon "button" at bounding box center [138, 21] width 10 height 10
click at [146, 124] on link "G Gridwise Chat Bot" at bounding box center [137, 122] width 236 height 28
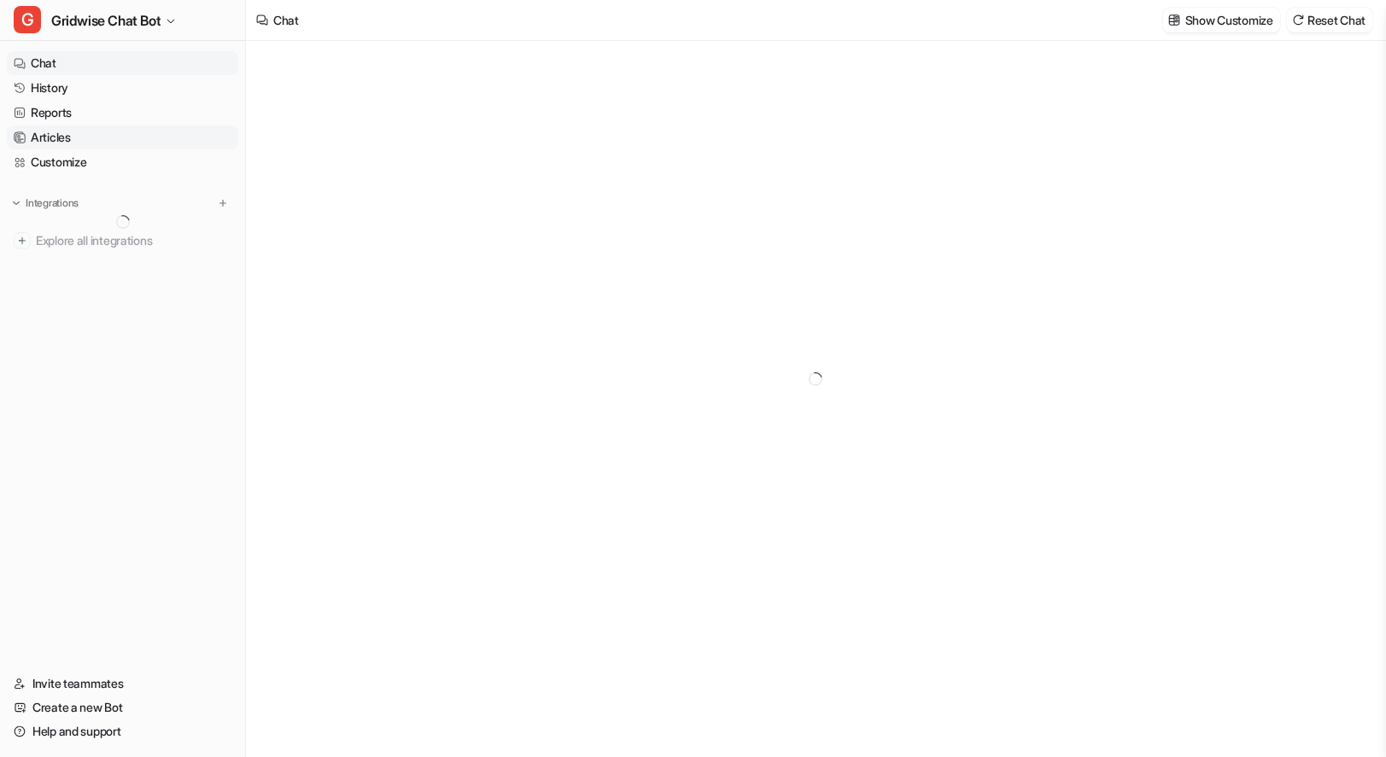
type textarea "**********"
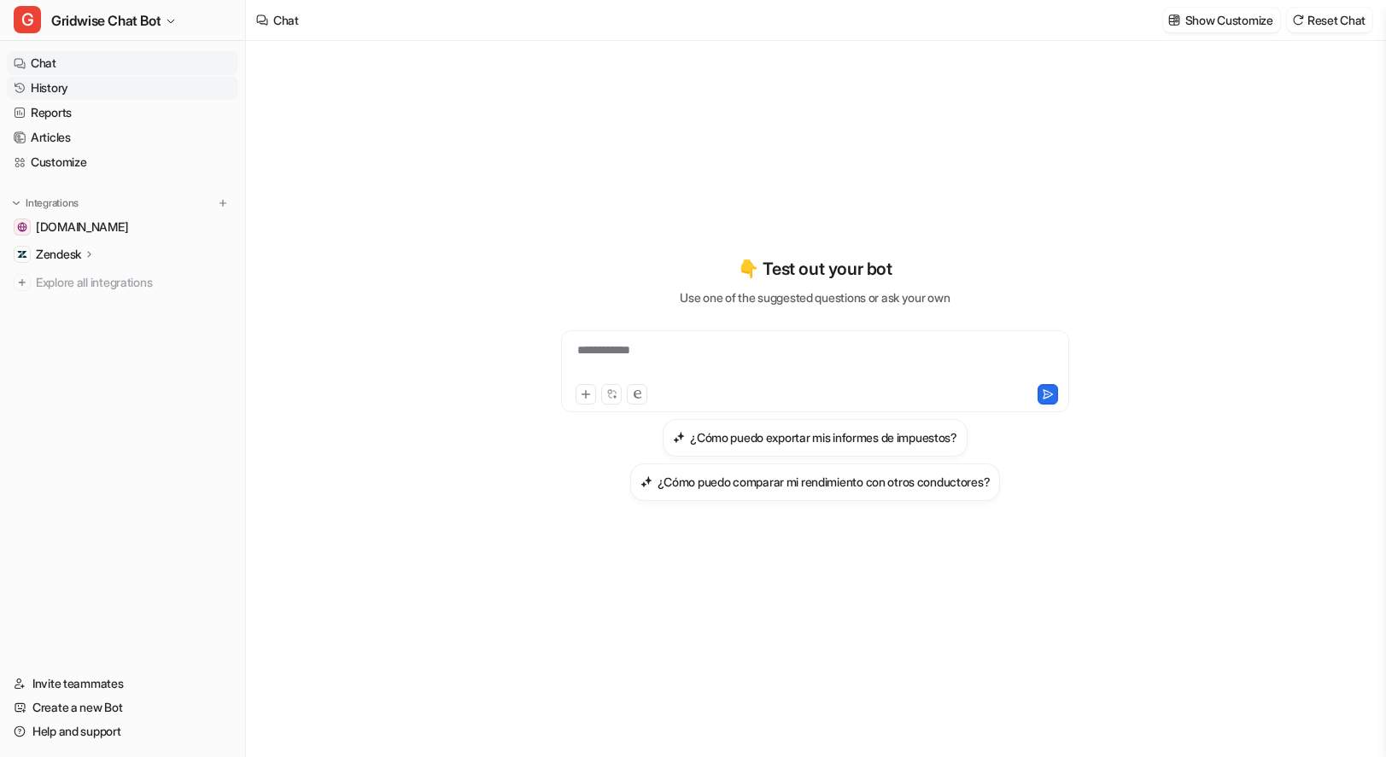
click at [55, 91] on link "History" at bounding box center [122, 88] width 231 height 24
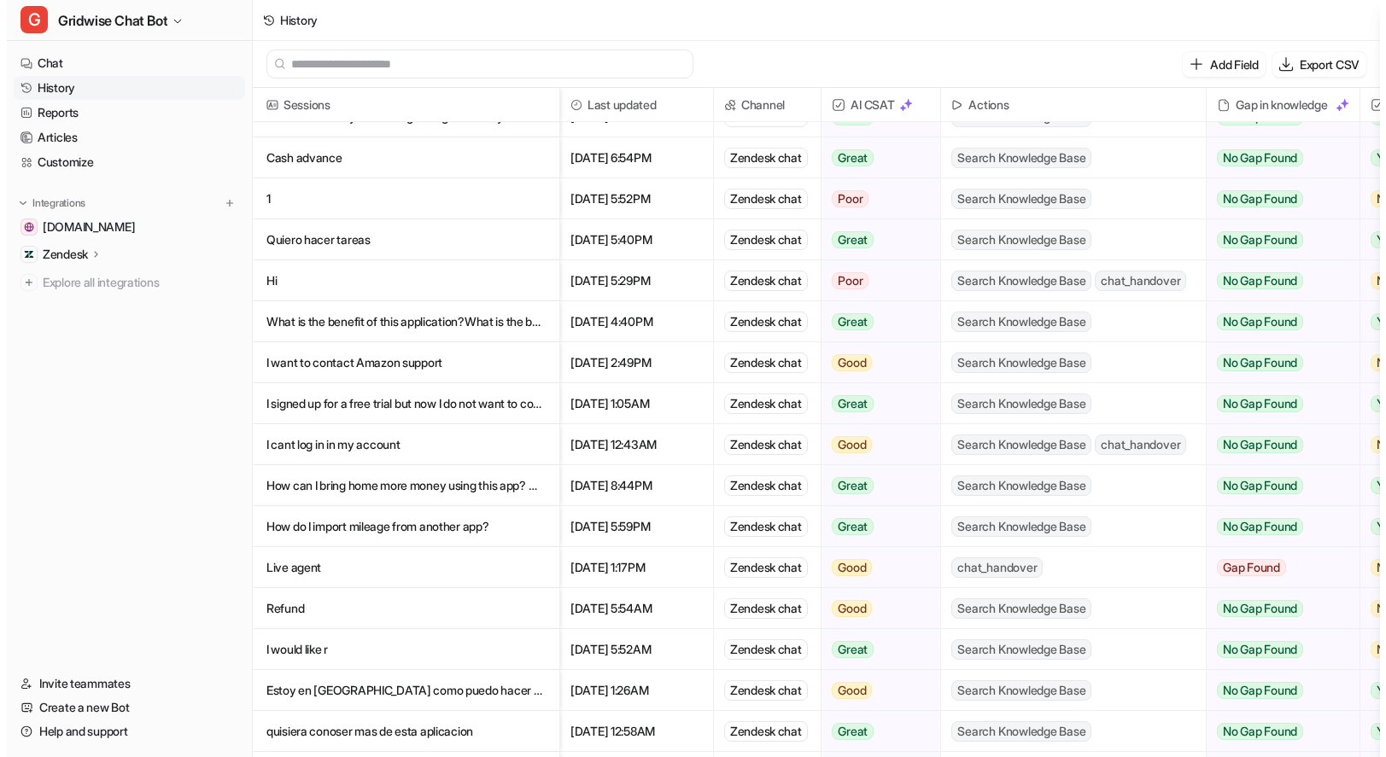
scroll to position [295, 0]
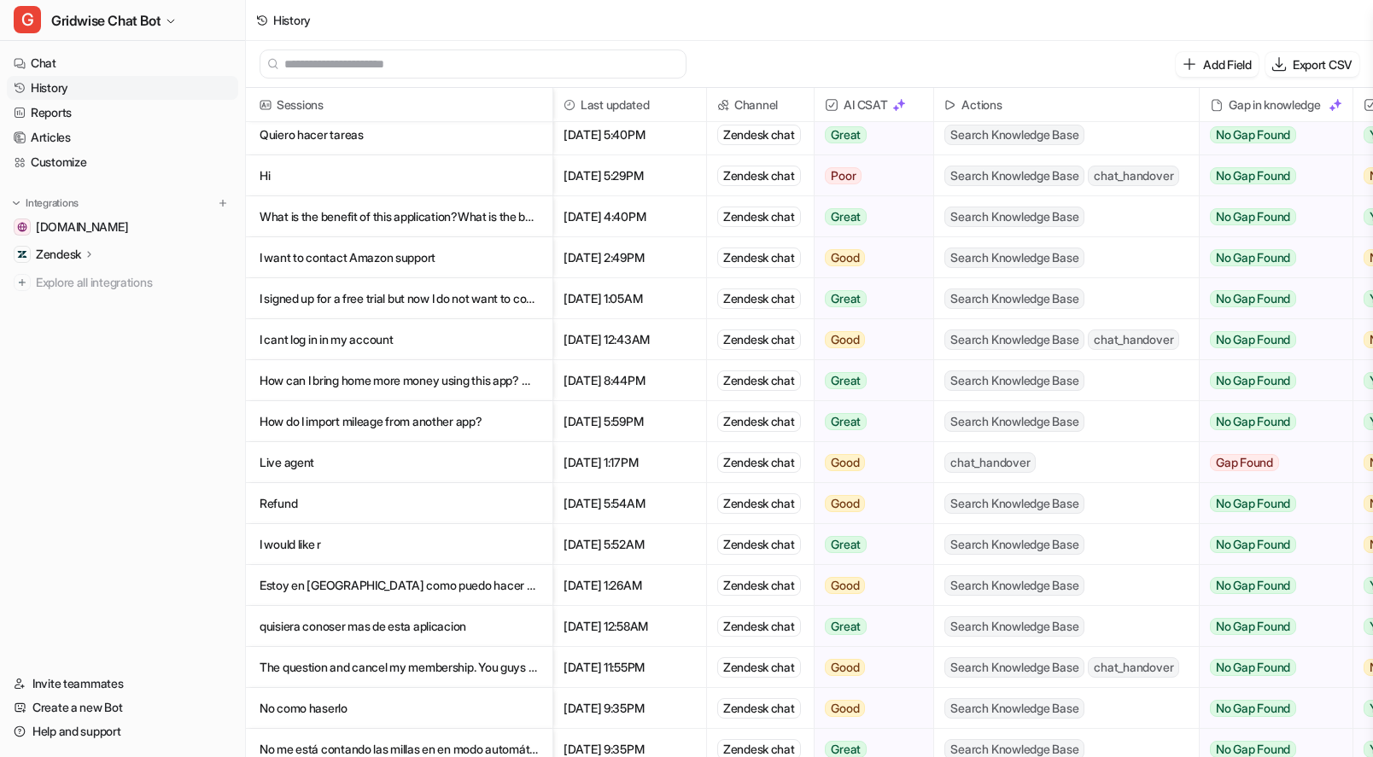
click at [345, 458] on p "Live agent" at bounding box center [399, 462] width 279 height 41
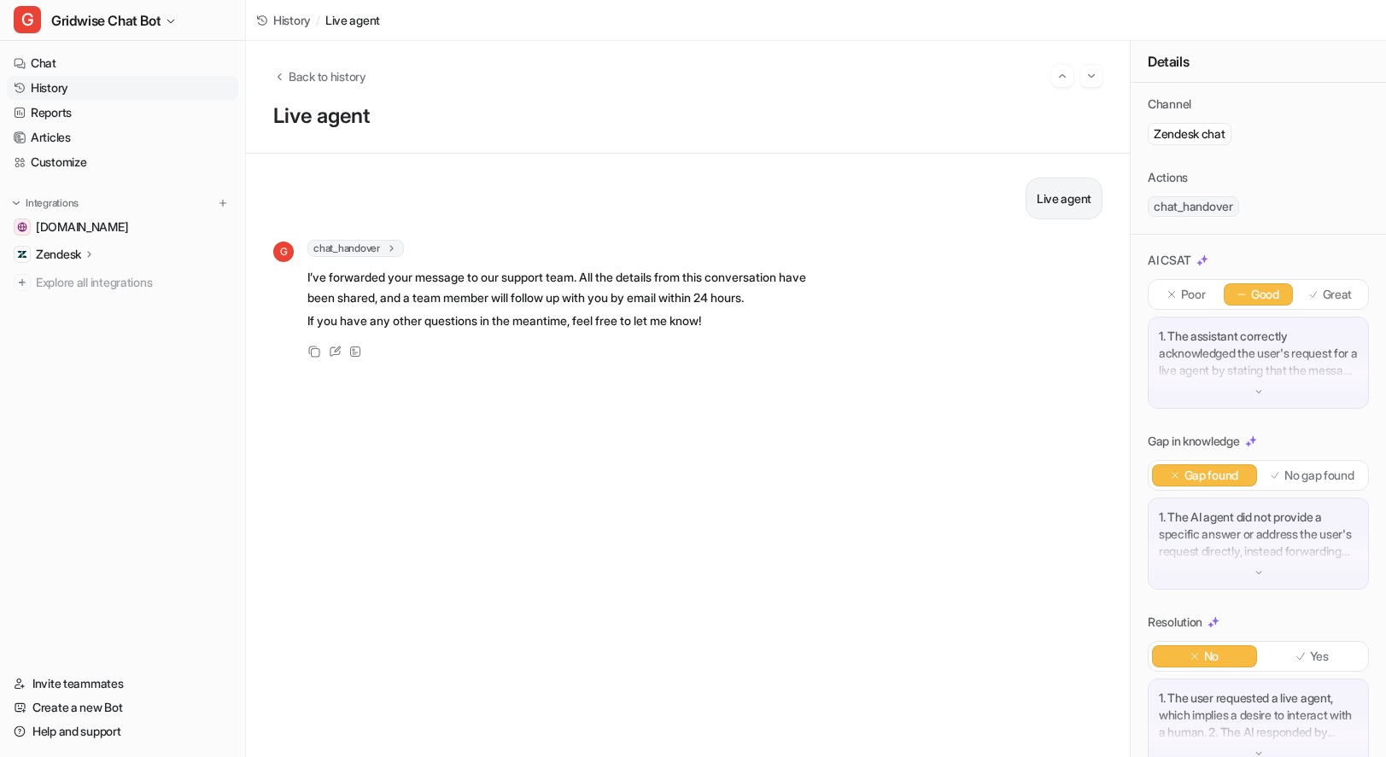
scroll to position [121, 0]
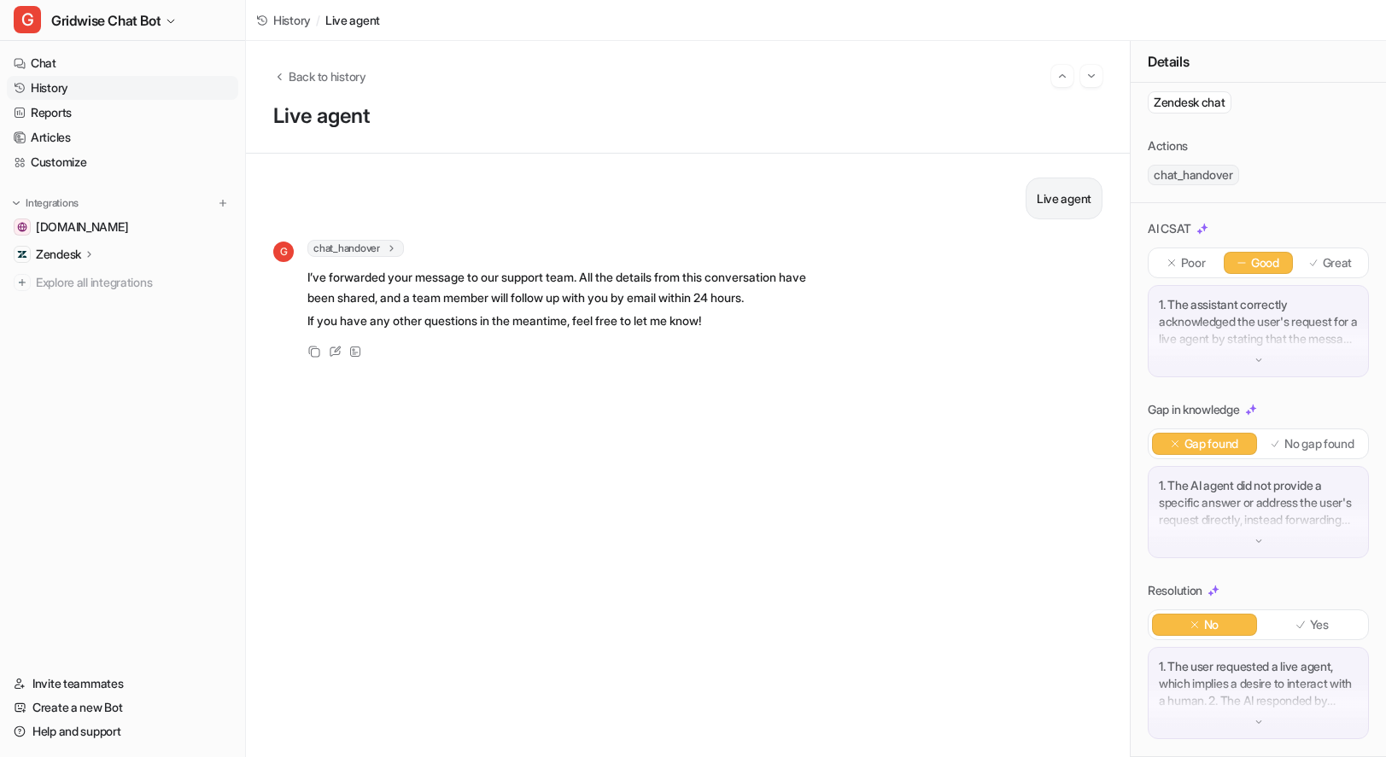
click at [1169, 228] on div "AI CSAT Poor Good Great 1. The assistant correctly acknowledged the user's requ…" at bounding box center [1257, 298] width 221 height 157
click at [1170, 257] on icon at bounding box center [1171, 263] width 12 height 12
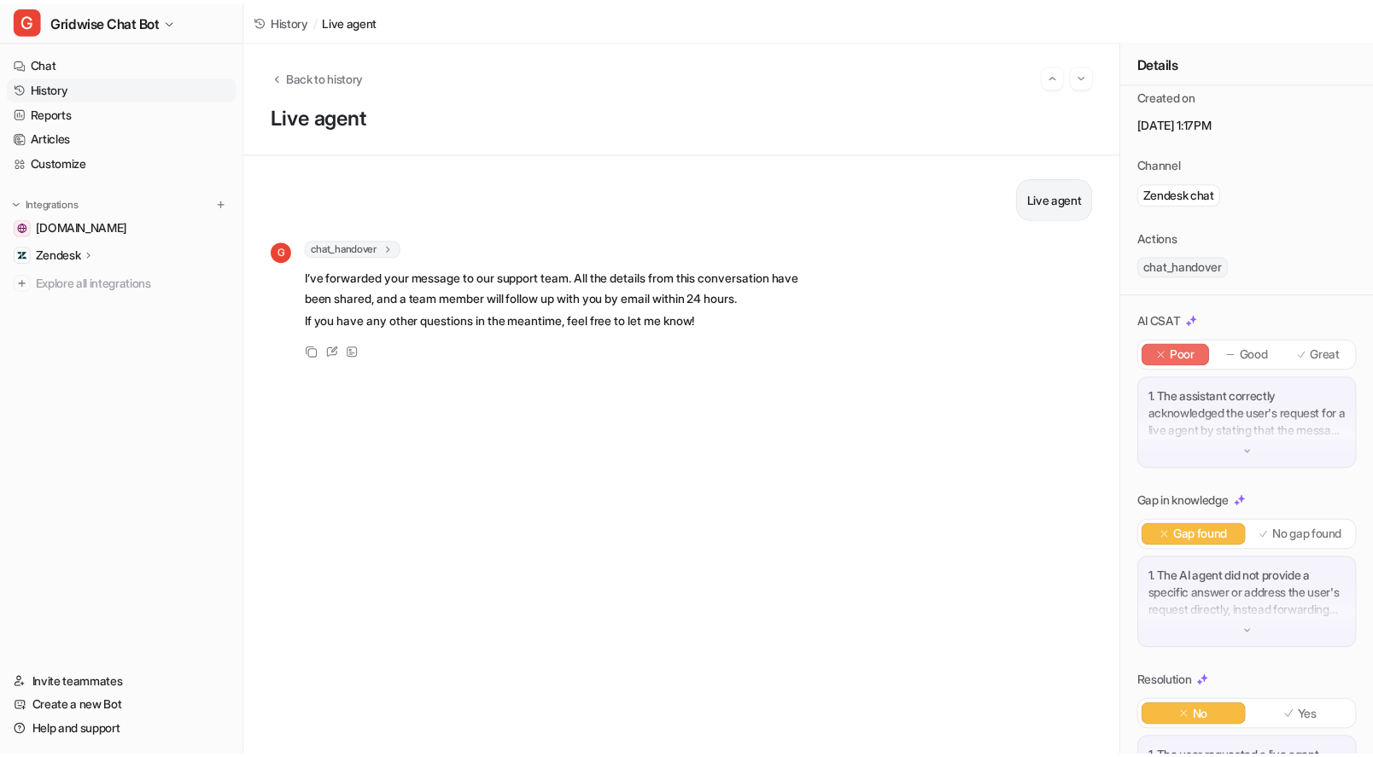
scroll to position [0, 0]
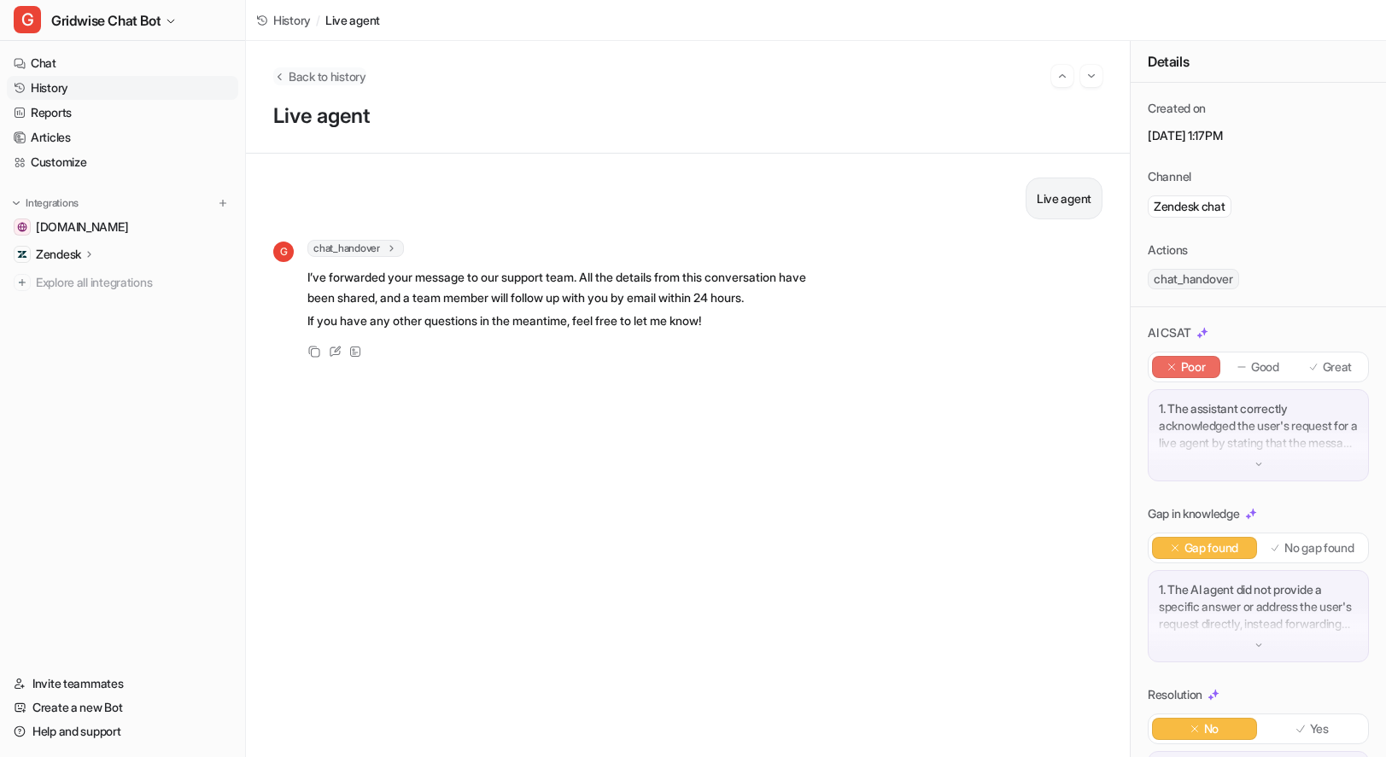
click at [346, 75] on span "Back to history" at bounding box center [328, 76] width 78 height 18
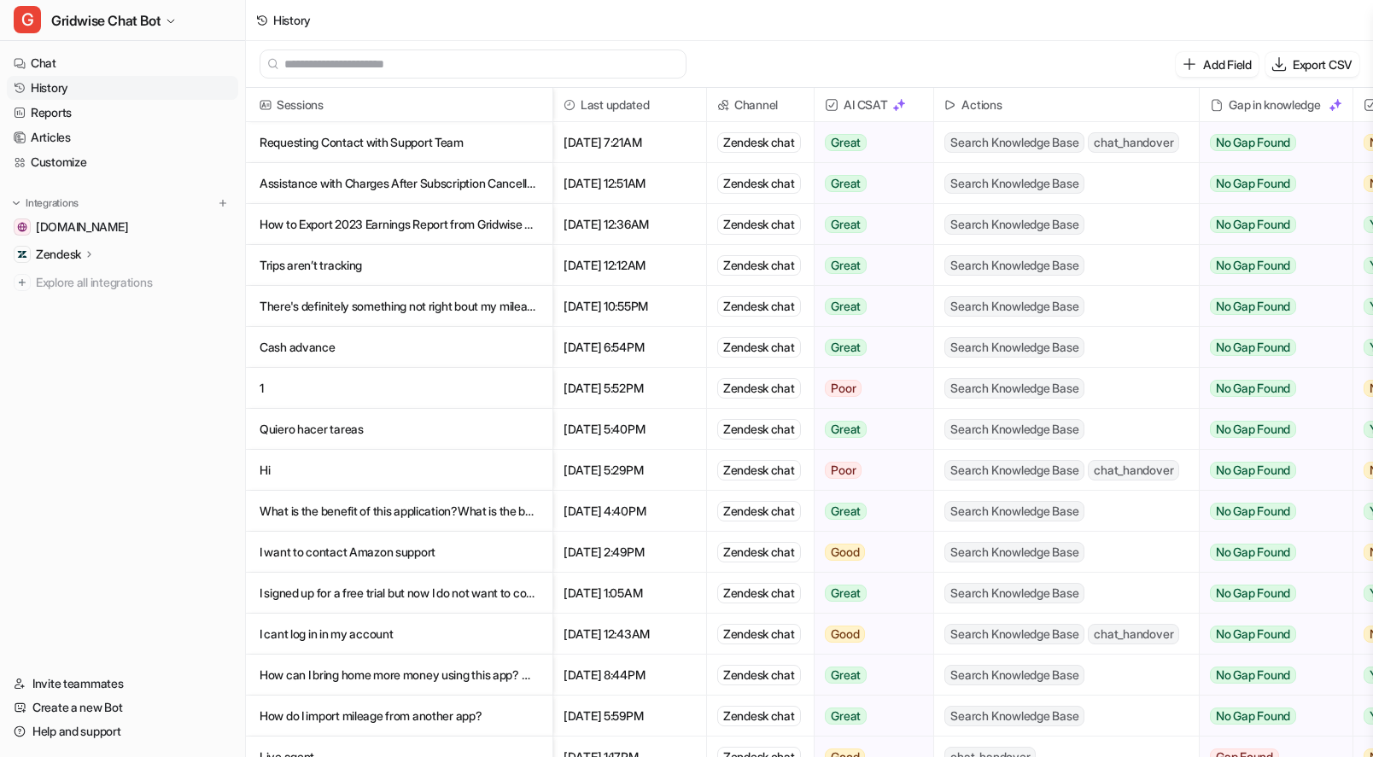
click at [386, 359] on p "Cash advance" at bounding box center [399, 347] width 279 height 41
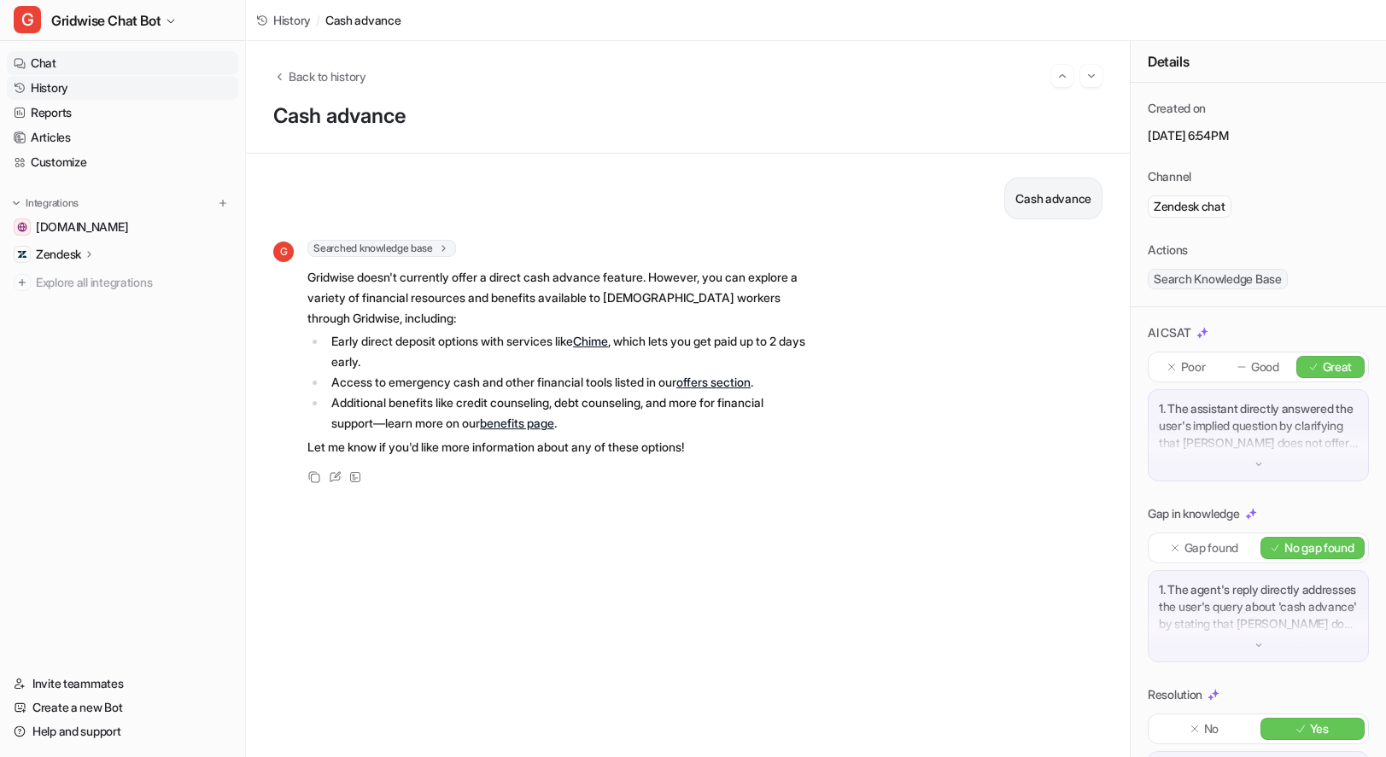
click at [77, 59] on link "Chat" at bounding box center [122, 63] width 231 height 24
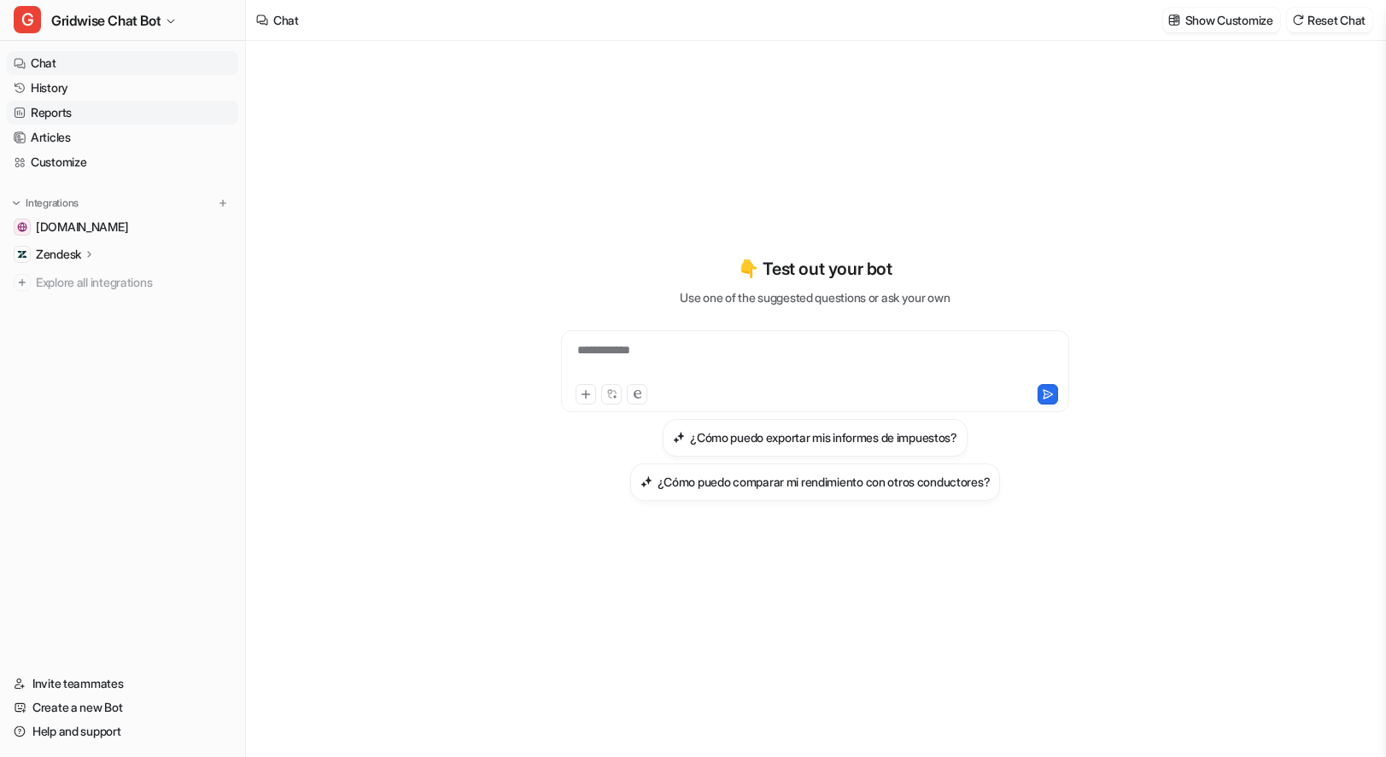
click at [118, 114] on link "Reports" at bounding box center [122, 113] width 231 height 24
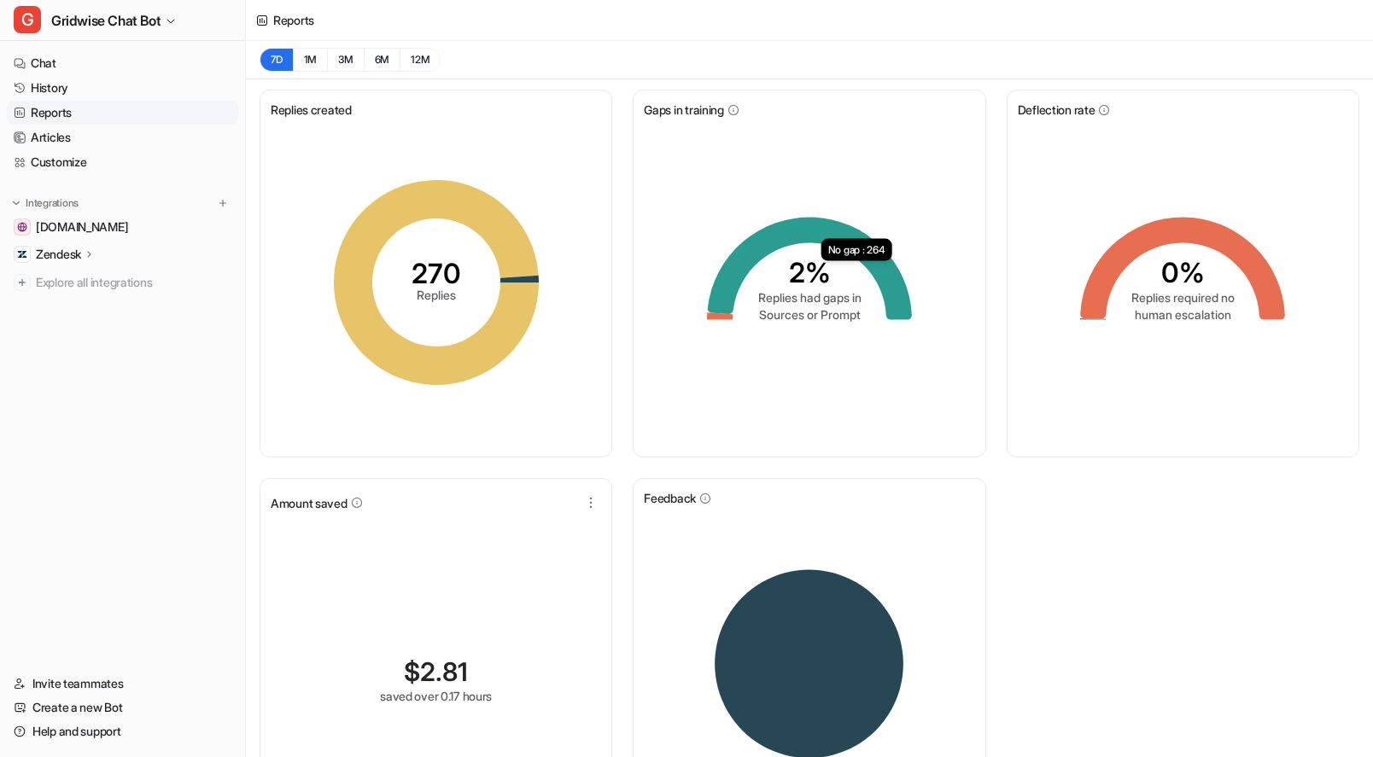
click at [761, 60] on div "7D 1M 3M 6M 12M" at bounding box center [809, 60] width 1127 height 38
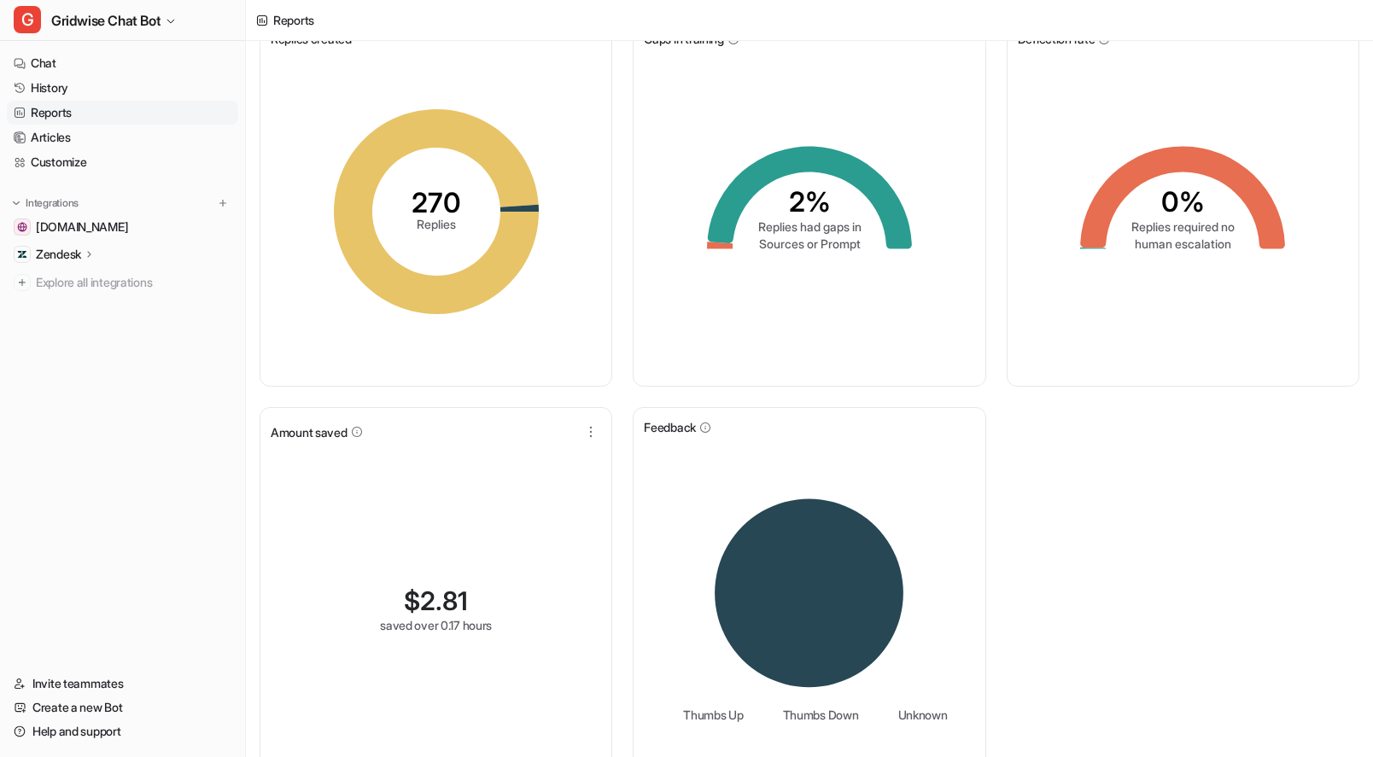
scroll to position [108, 0]
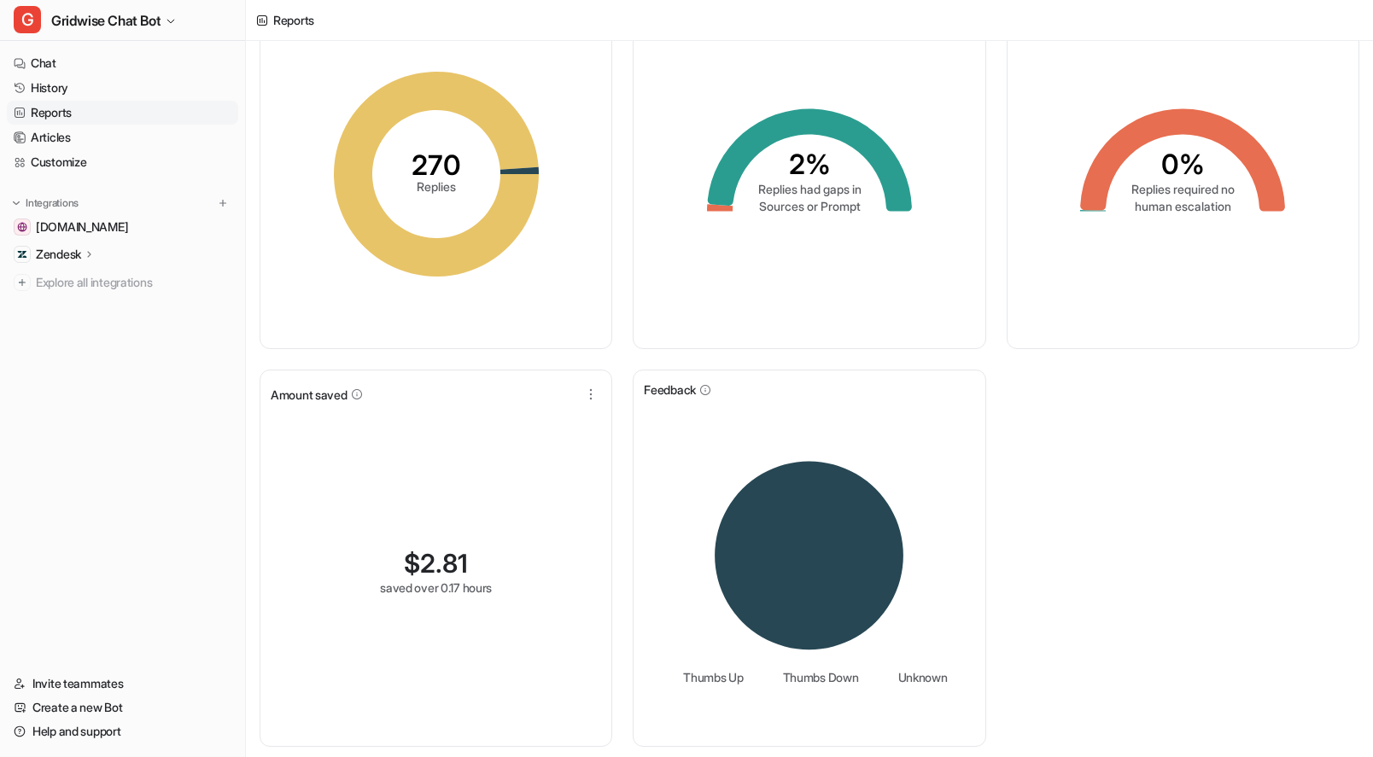
click at [1174, 530] on div "Replies created 270 Replies Gaps in training 2% Replies had gaps in Sources or …" at bounding box center [809, 364] width 1127 height 786
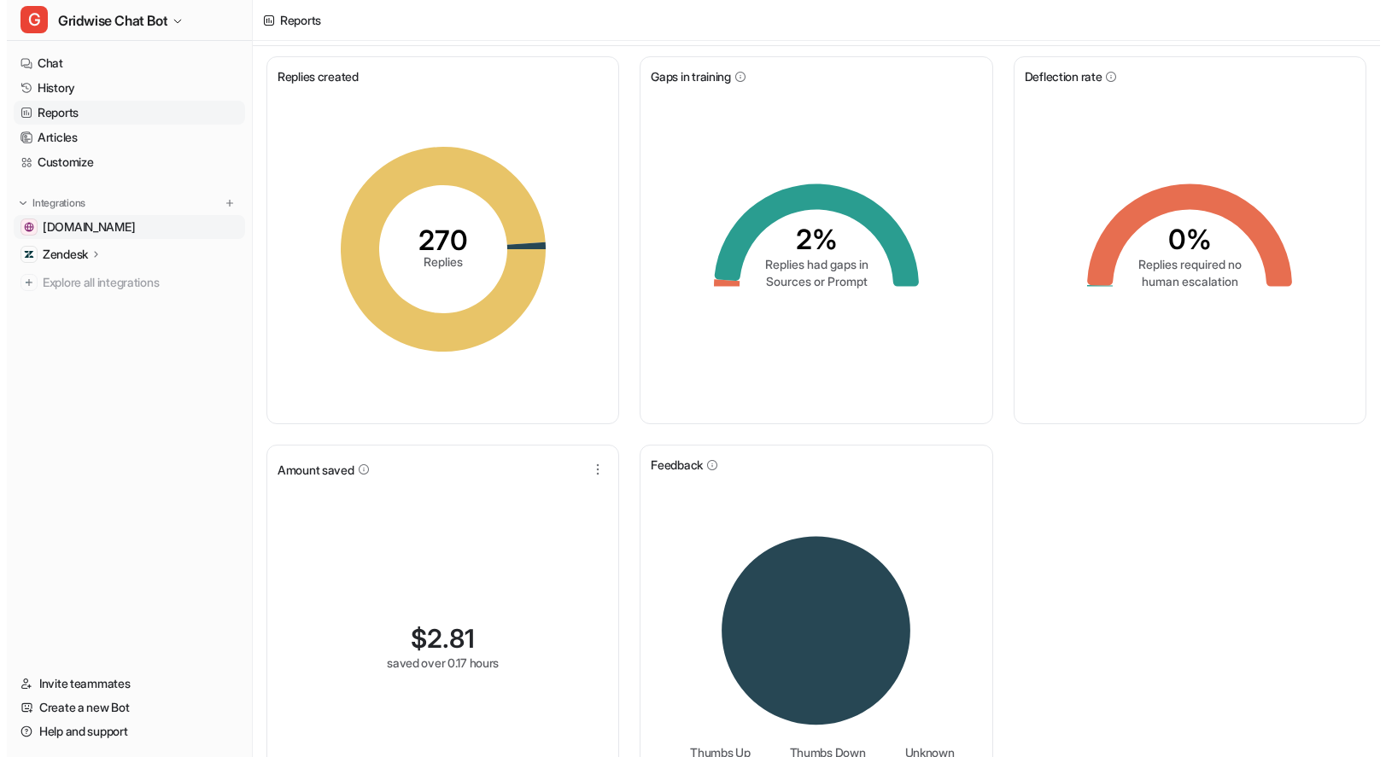
scroll to position [0, 0]
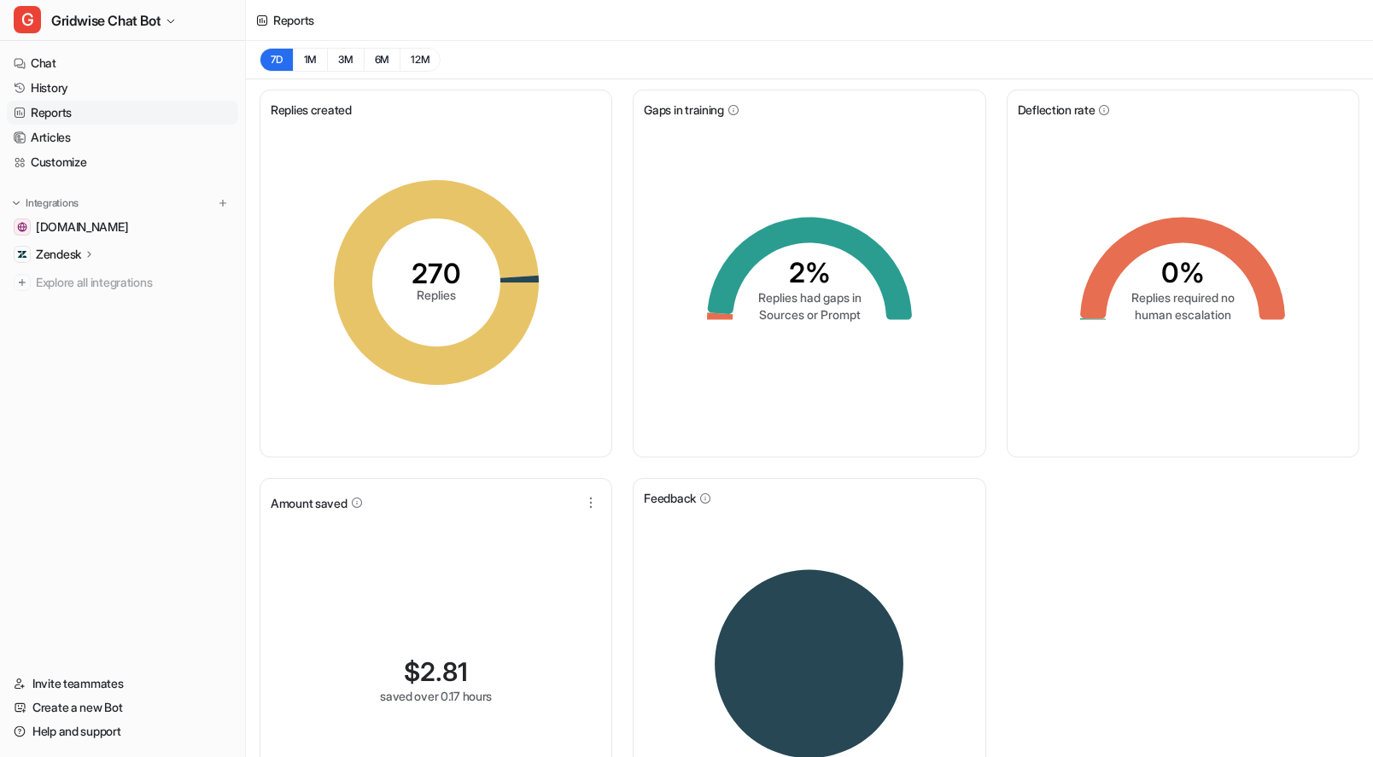
click at [1215, 512] on div "Replies created 270 Replies Gaps in training 2% Replies had gaps in Sources or …" at bounding box center [809, 472] width 1127 height 786
click at [1157, 536] on div "Replies created 270 Replies Gaps in training 2% Replies had gaps in Sources or …" at bounding box center [809, 472] width 1127 height 786
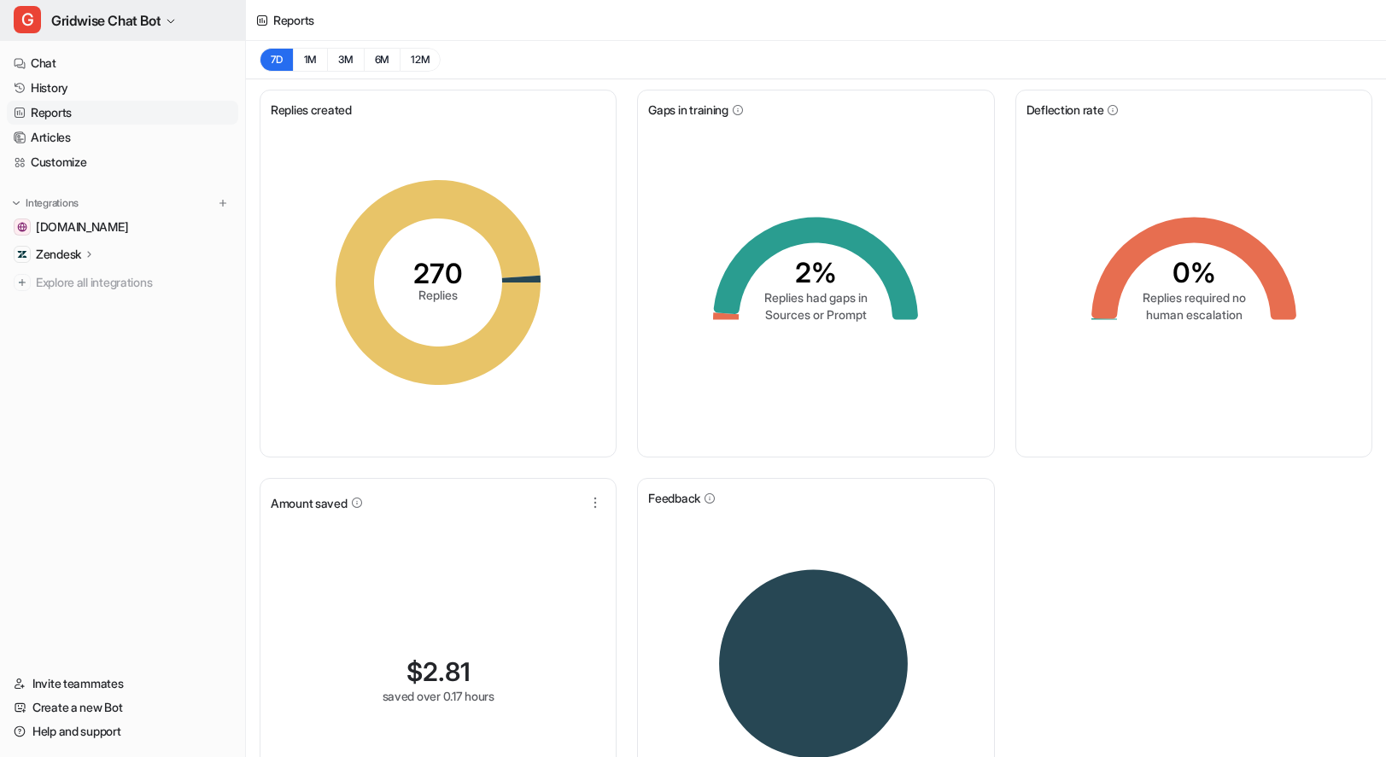
click at [135, 5] on button "G Gridwise Chat Bot" at bounding box center [122, 20] width 245 height 41
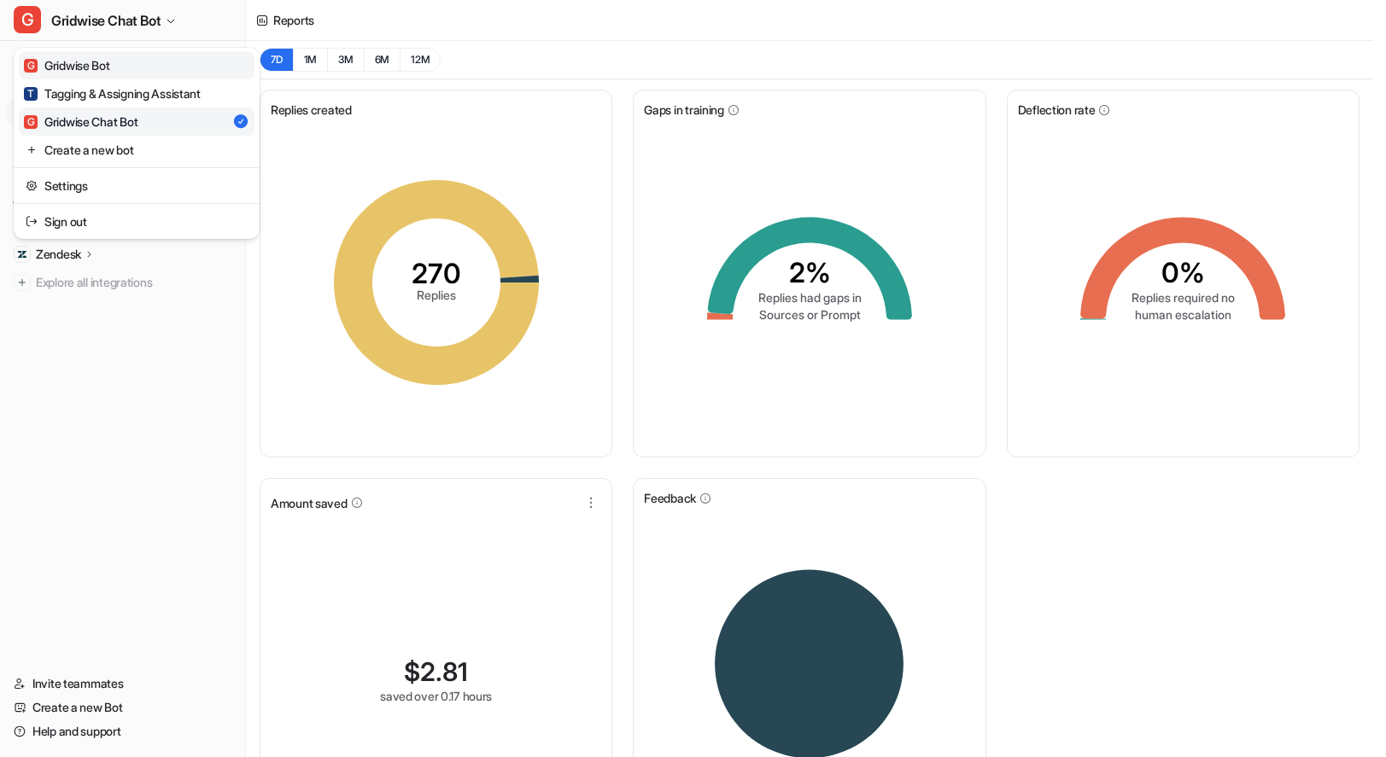
click at [128, 58] on link "G Gridwise Bot" at bounding box center [137, 65] width 236 height 28
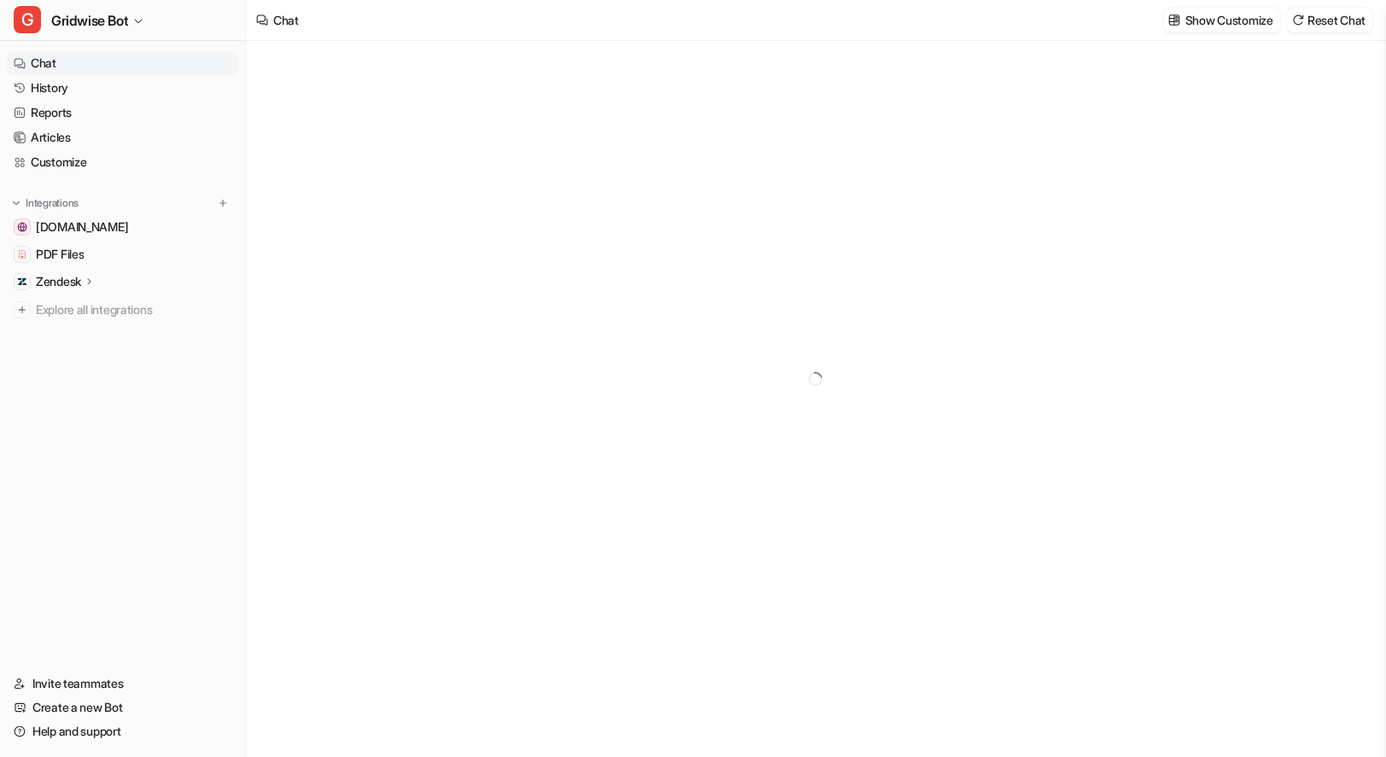
type textarea "**********"
click at [81, 88] on link "History" at bounding box center [122, 88] width 231 height 24
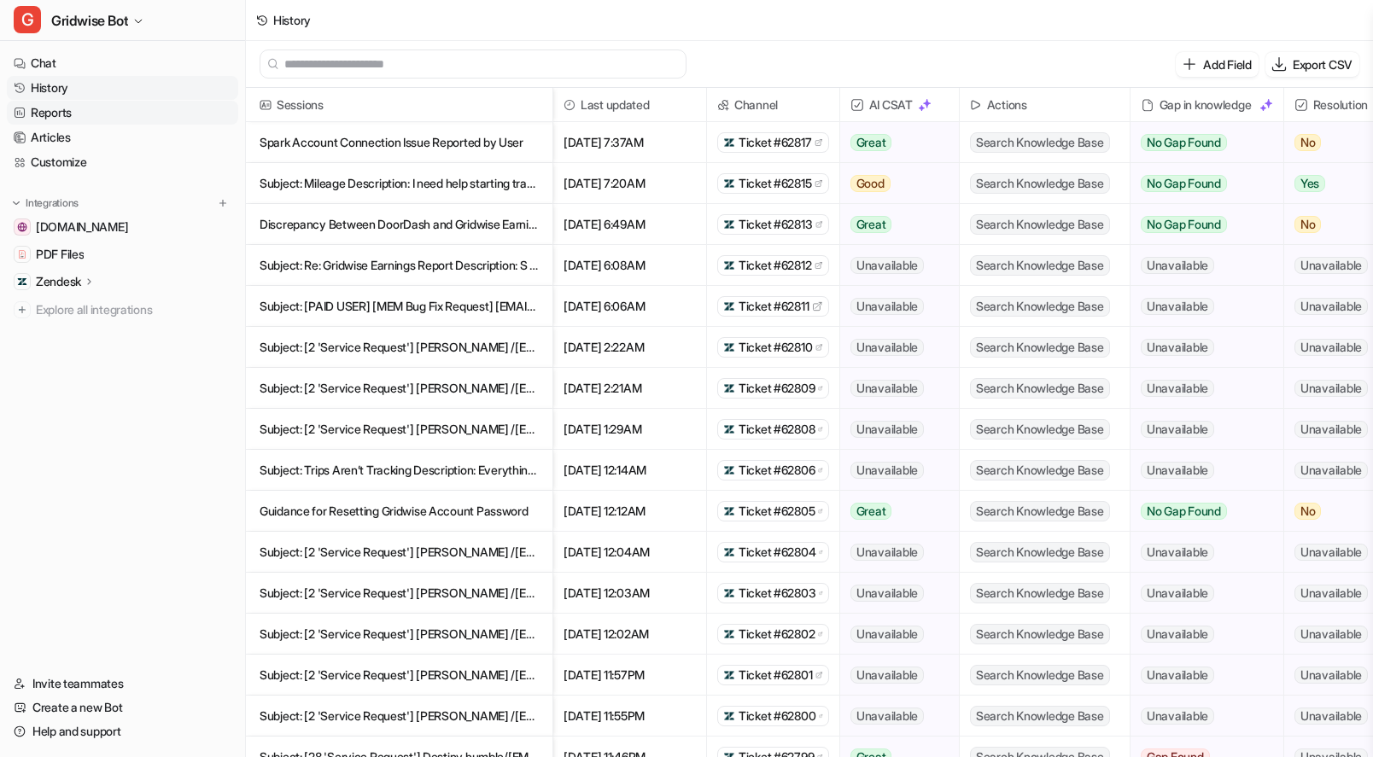
click at [79, 106] on link "Reports" at bounding box center [122, 113] width 231 height 24
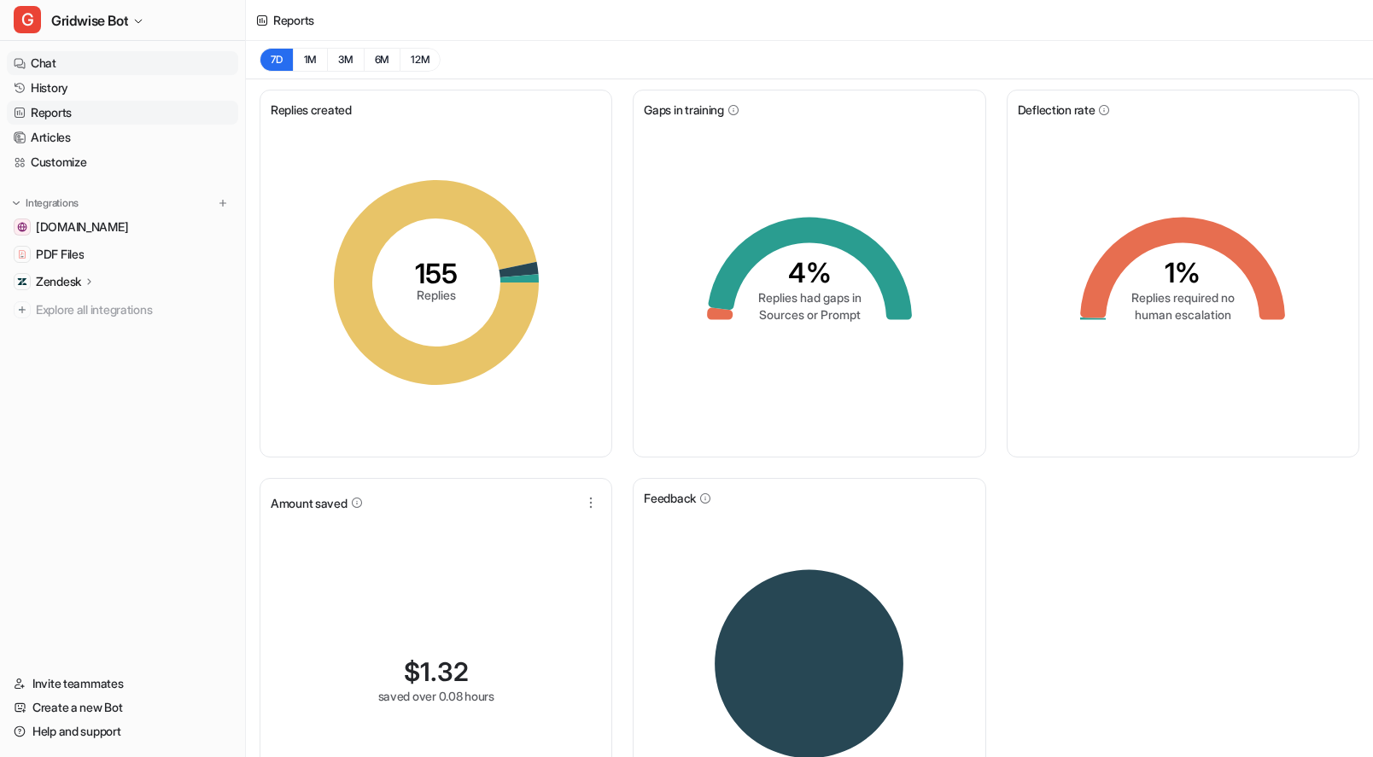
click at [63, 62] on link "Chat" at bounding box center [122, 63] width 231 height 24
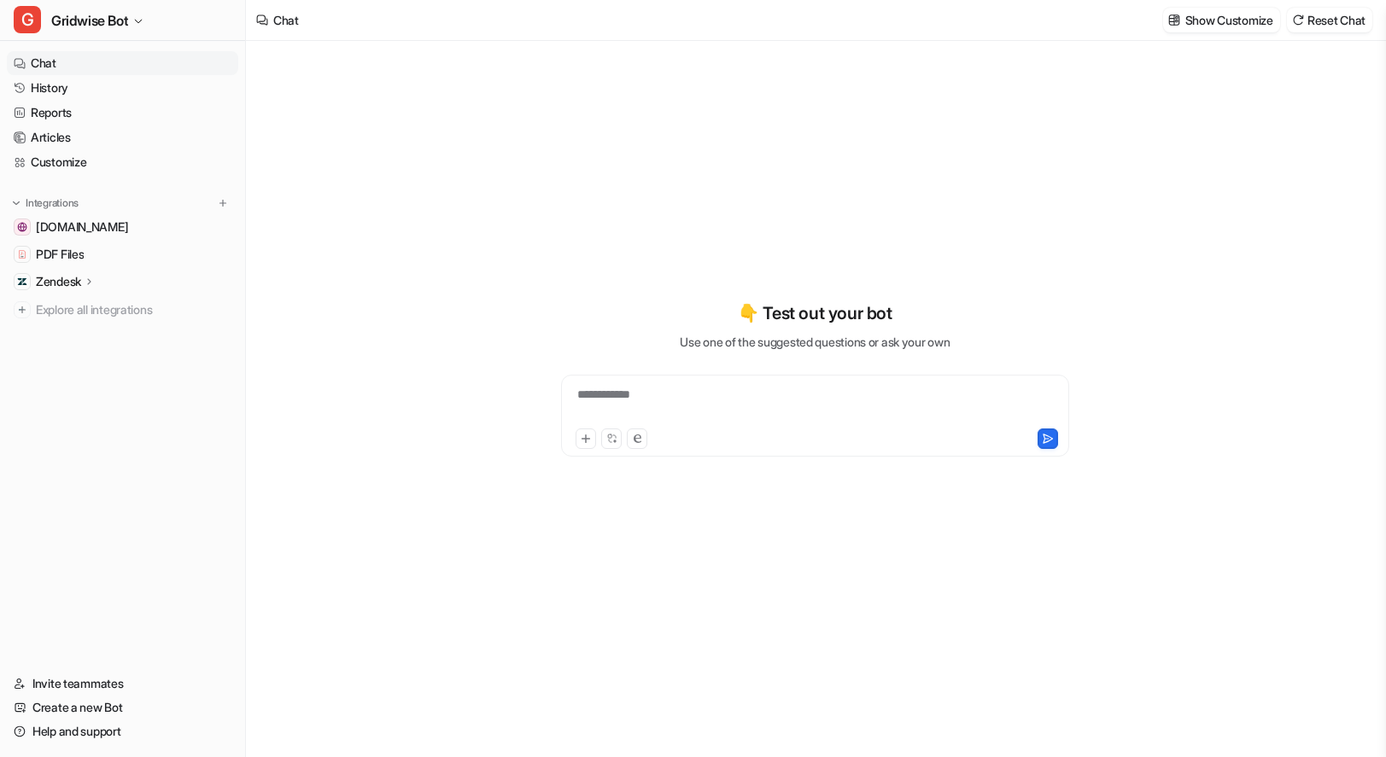
click at [510, 238] on div "**********" at bounding box center [815, 379] width 628 height 530
click at [1214, 27] on p "Show Customize" at bounding box center [1229, 20] width 88 height 18
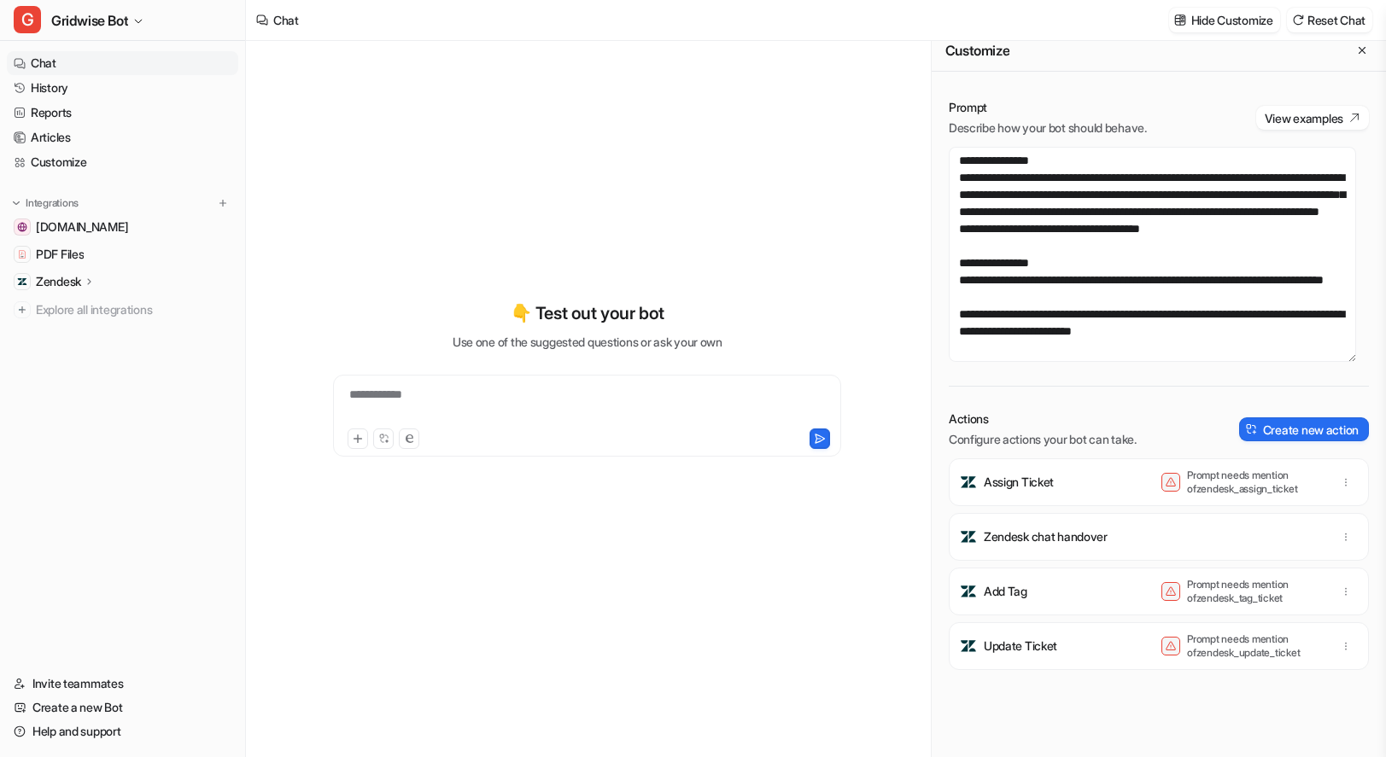
scroll to position [17, 0]
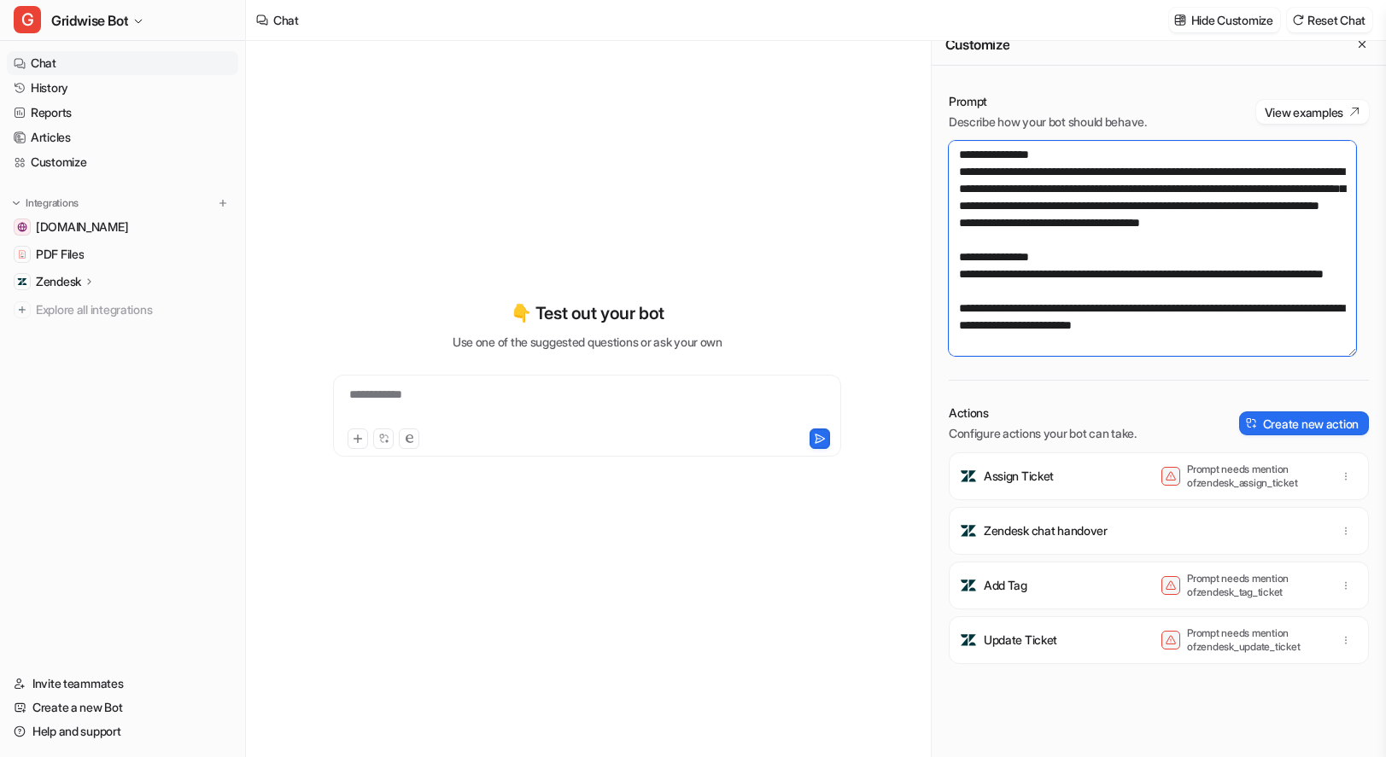
click at [1094, 251] on textarea at bounding box center [1151, 248] width 407 height 215
click at [1121, 321] on textarea at bounding box center [1151, 248] width 407 height 215
click at [1208, 323] on textarea at bounding box center [1151, 248] width 407 height 215
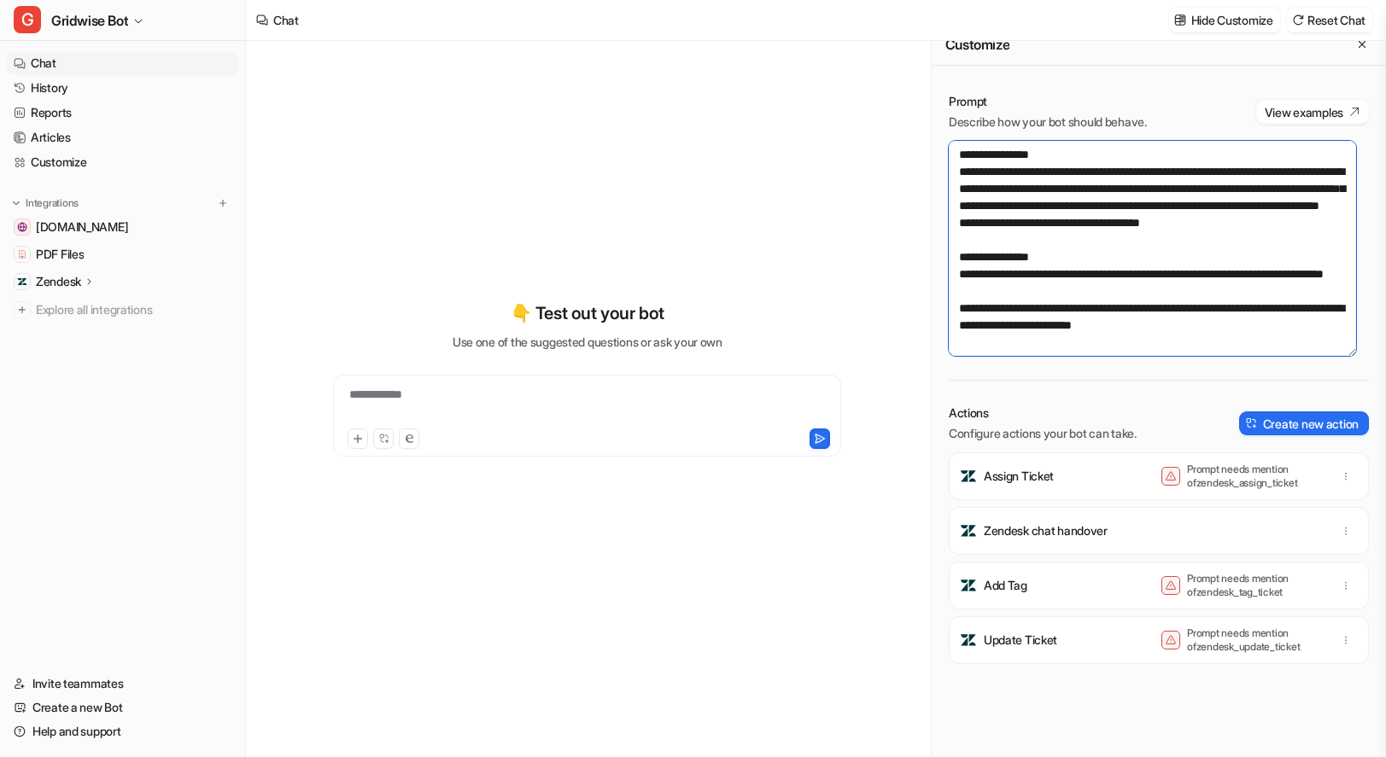
click at [1217, 320] on textarea at bounding box center [1151, 248] width 407 height 215
